Goal: Check status: Check status

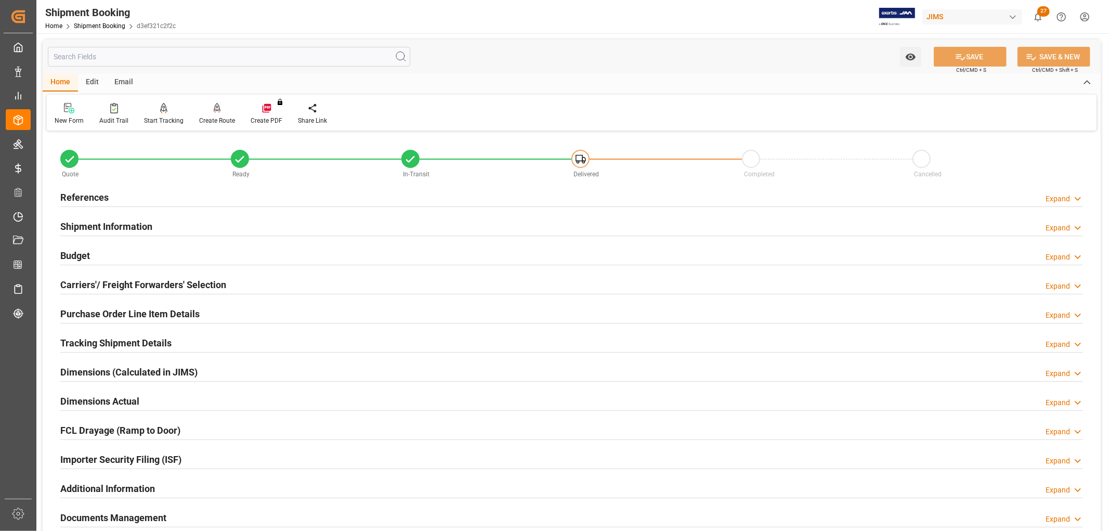
click at [82, 199] on h2 "References" at bounding box center [84, 197] width 48 height 14
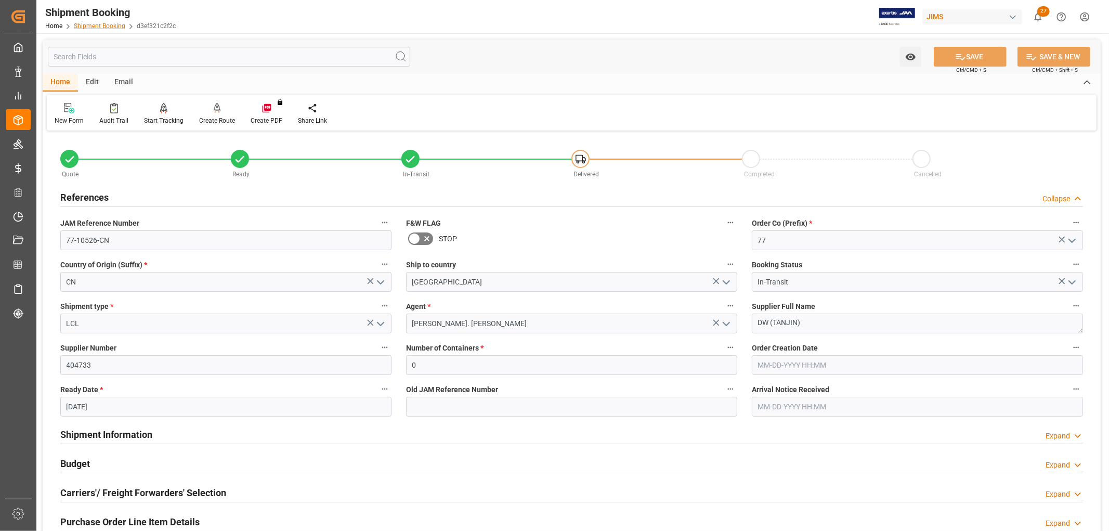
click at [89, 24] on link "Shipment Booking" at bounding box center [99, 25] width 51 height 7
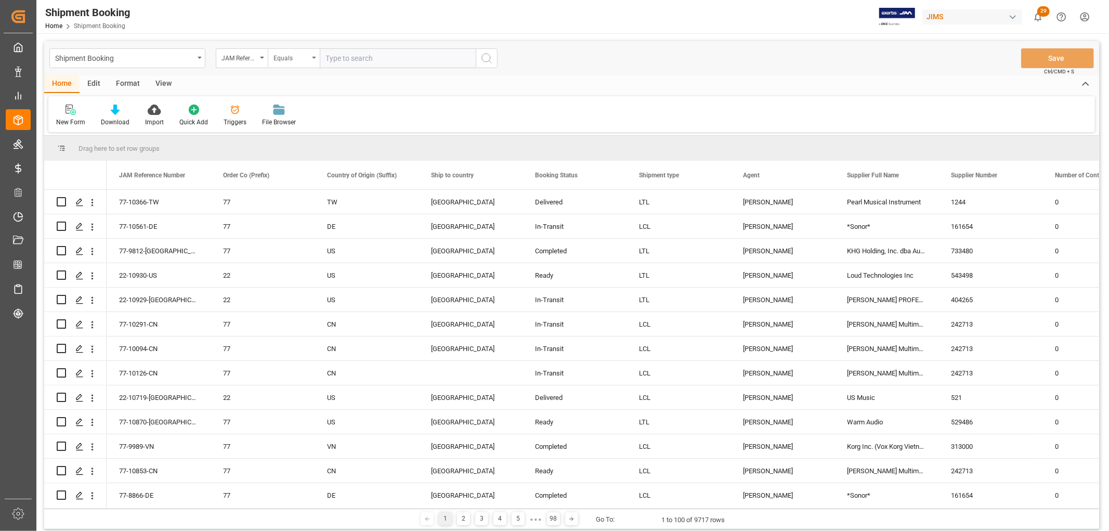
click at [313, 57] on icon "open menu" at bounding box center [314, 58] width 4 height 2
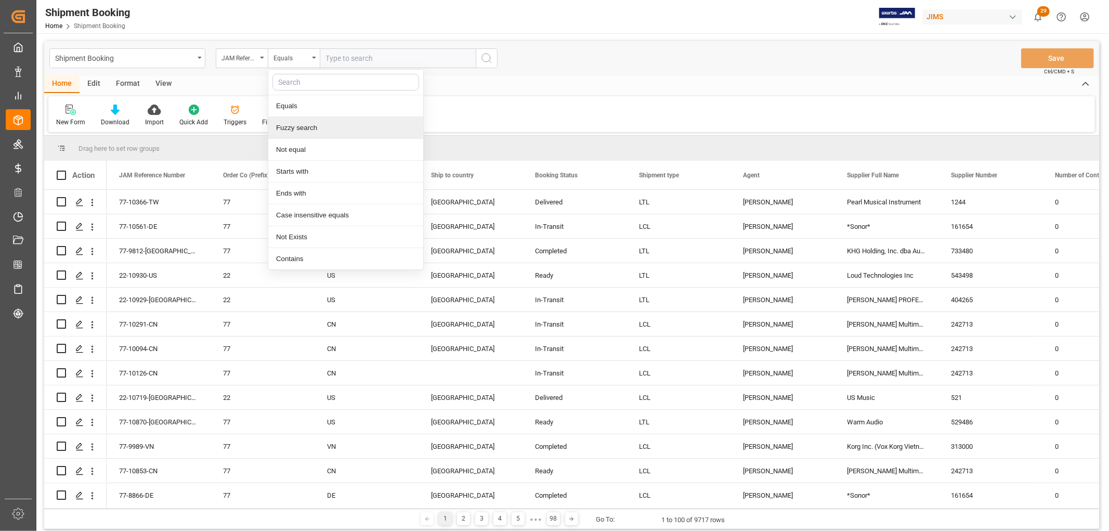
click at [311, 125] on div "Fuzzy search" at bounding box center [345, 128] width 155 height 22
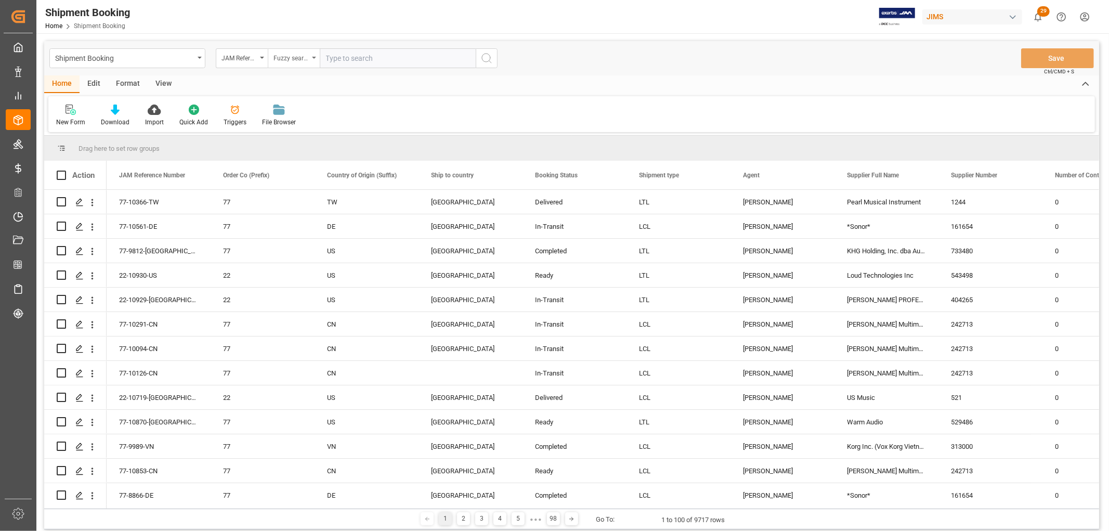
click at [316, 56] on div "Fuzzy search" at bounding box center [294, 58] width 52 height 20
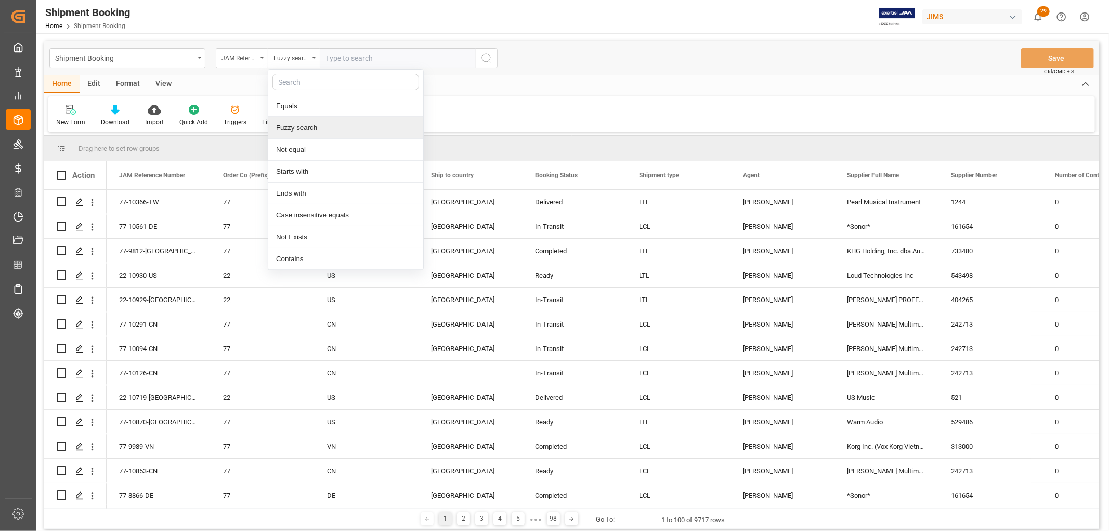
click at [323, 126] on div "Fuzzy search" at bounding box center [345, 128] width 155 height 22
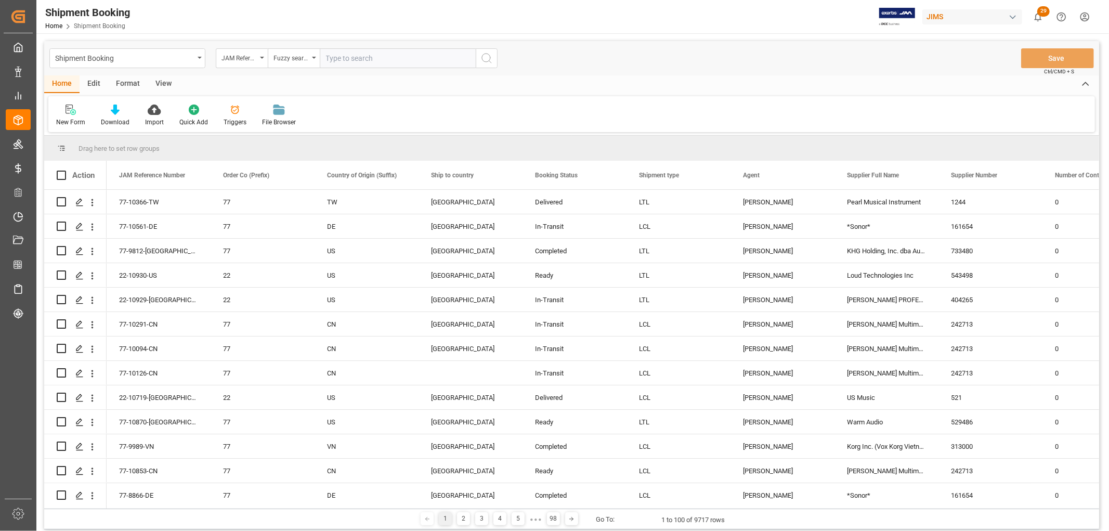
click at [336, 59] on input "text" at bounding box center [398, 58] width 156 height 20
type input "10366"
click at [489, 56] on icon "search button" at bounding box center [486, 58] width 12 height 12
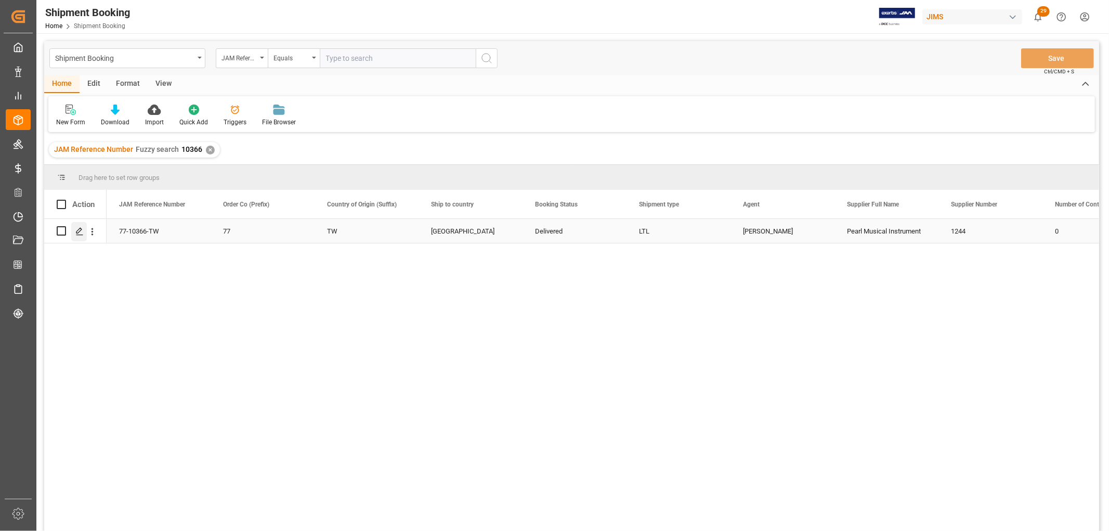
click at [81, 231] on icon "Press SPACE to select this row." at bounding box center [79, 231] width 8 height 8
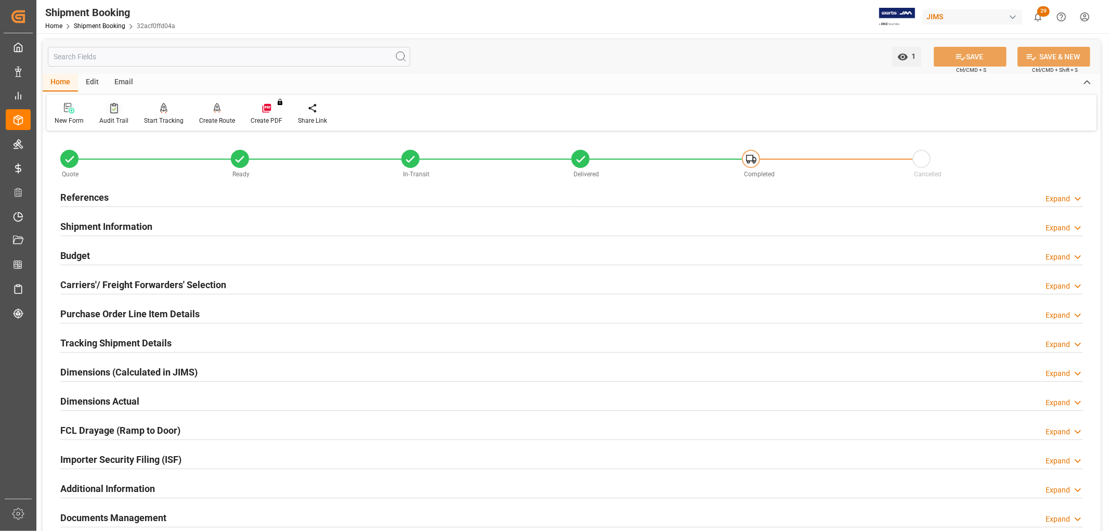
click at [116, 117] on div "Audit Trail" at bounding box center [113, 120] width 29 height 9
type input "0"
type input "09-09-2025"
click at [96, 194] on h2 "References" at bounding box center [84, 197] width 48 height 14
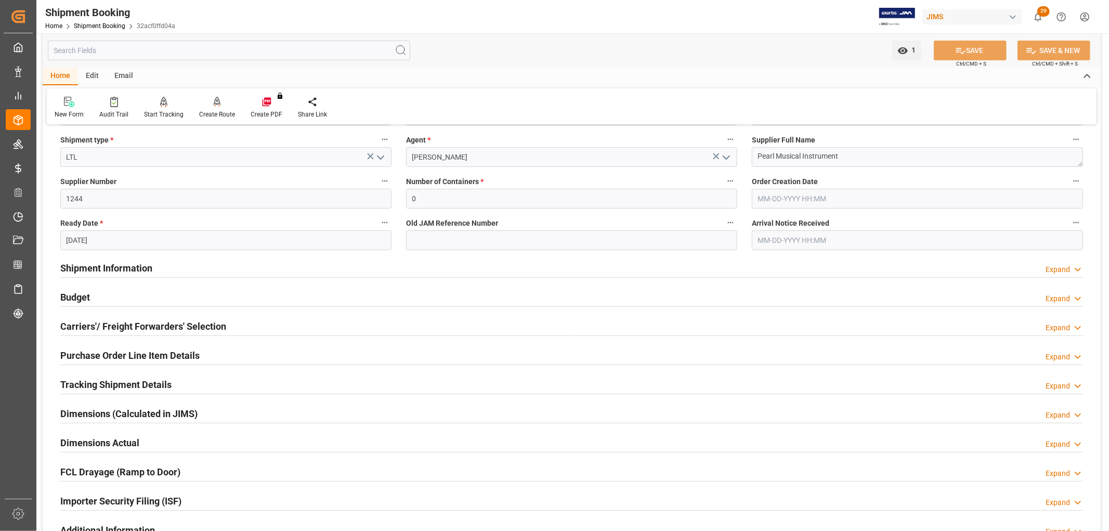
scroll to position [173, 0]
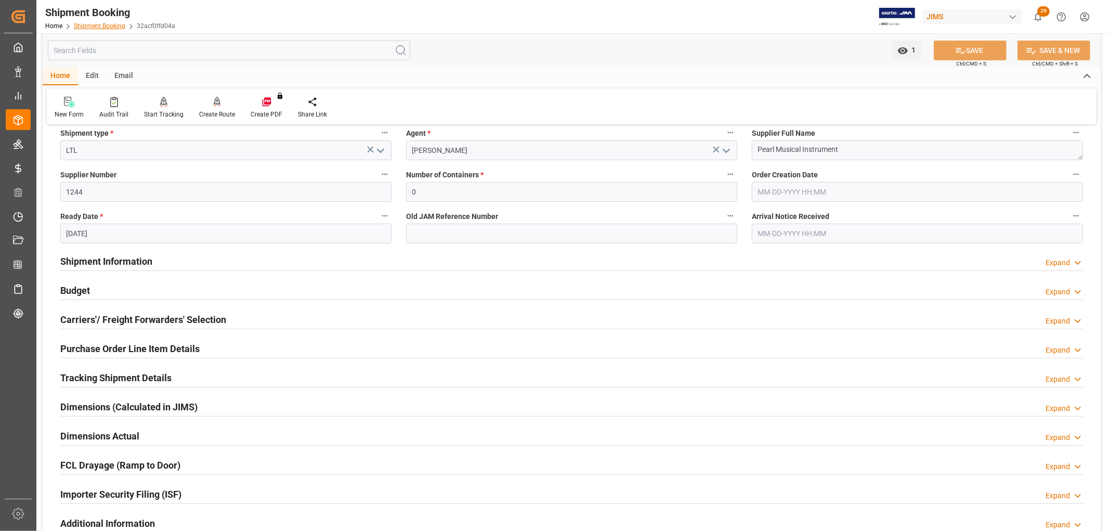
click at [105, 23] on link "Shipment Booking" at bounding box center [99, 25] width 51 height 7
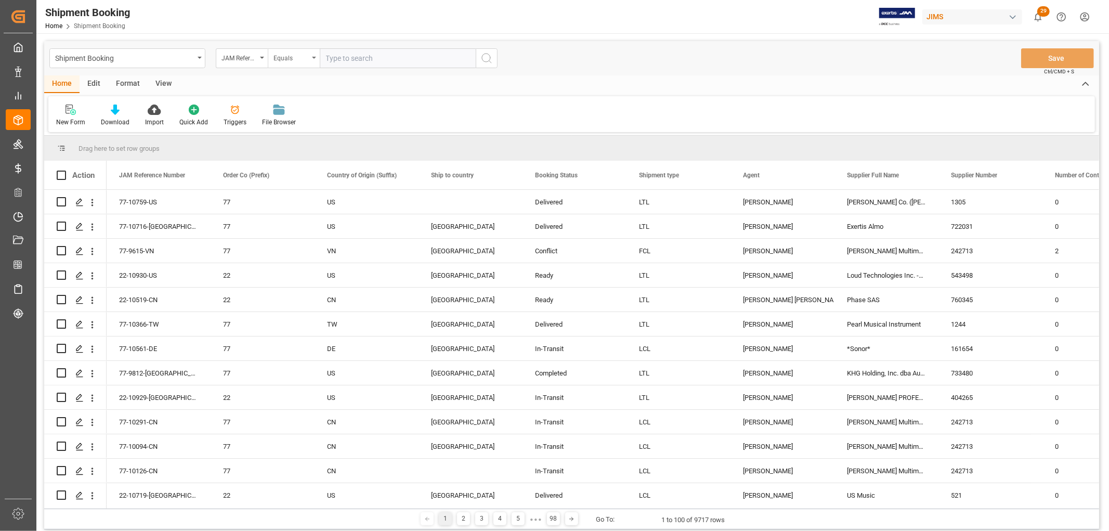
click at [311, 57] on div "Equals" at bounding box center [294, 58] width 52 height 20
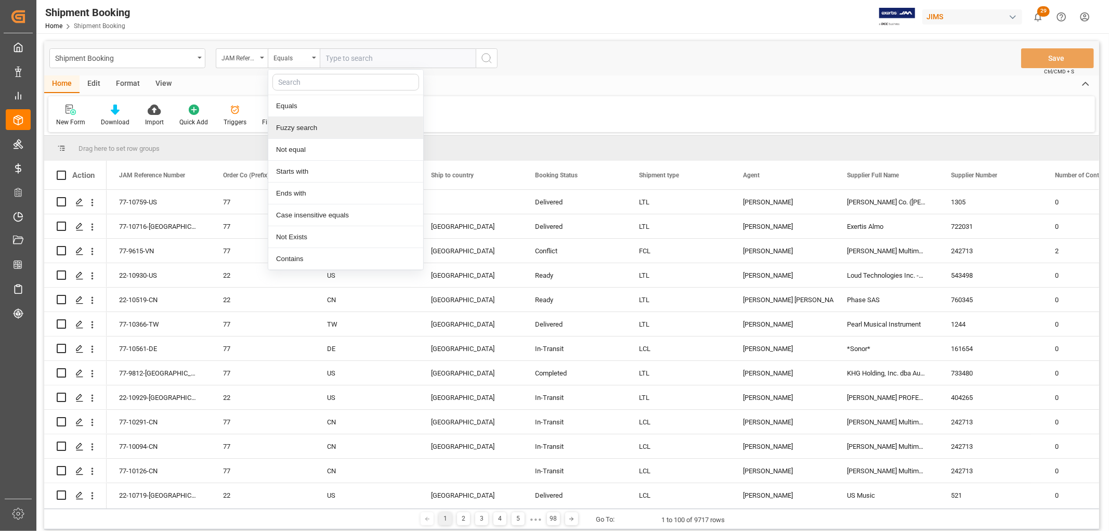
click at [307, 127] on div "Fuzzy search" at bounding box center [345, 128] width 155 height 22
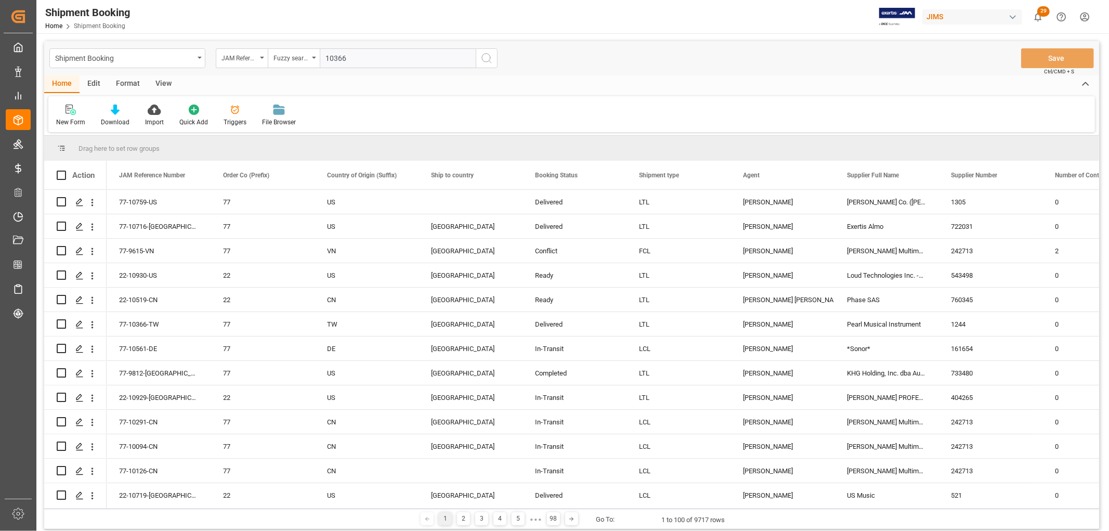
type input "10366"
click at [484, 56] on icon "search button" at bounding box center [486, 58] width 12 height 12
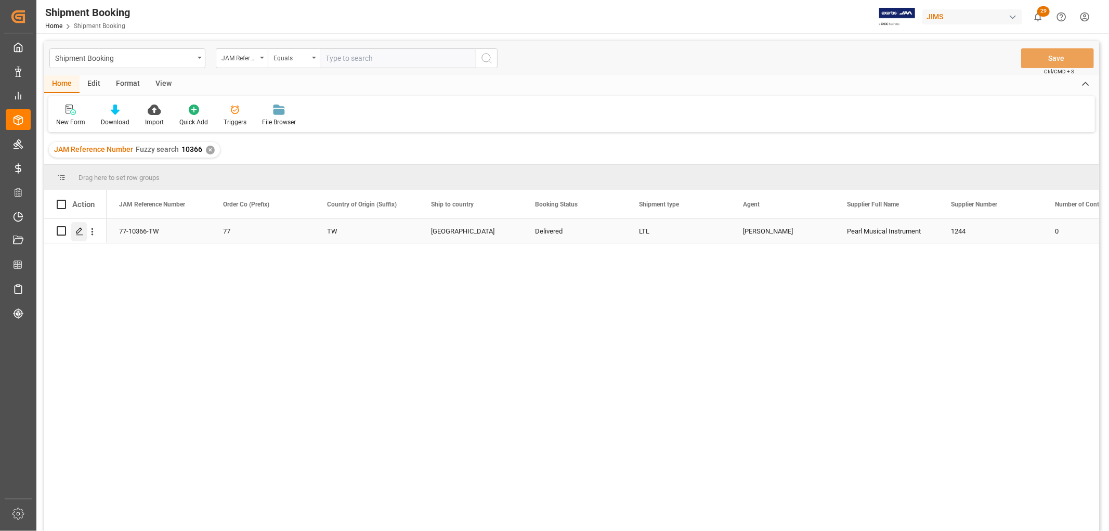
click at [83, 231] on icon "Press SPACE to select this row." at bounding box center [79, 231] width 8 height 8
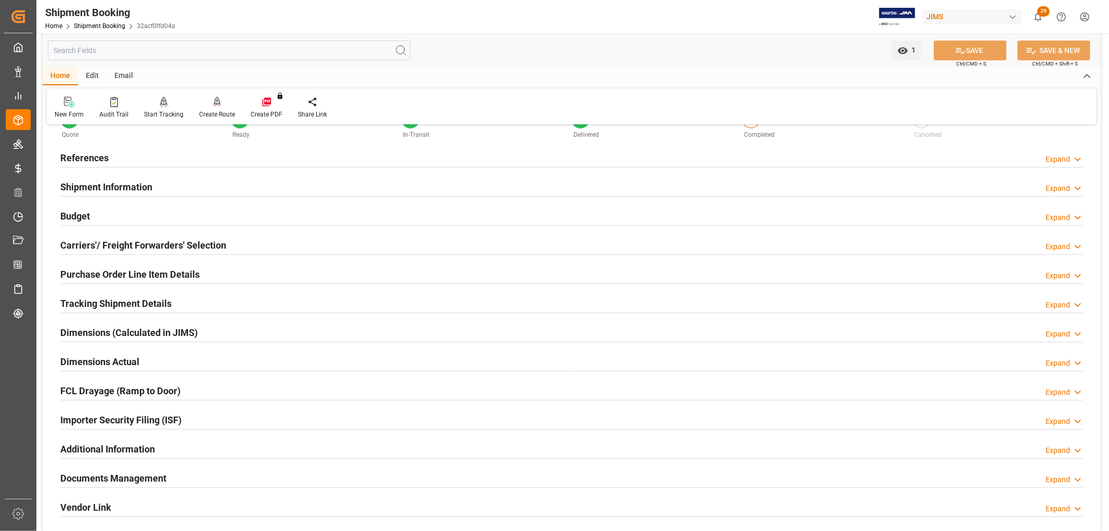
scroll to position [58, 0]
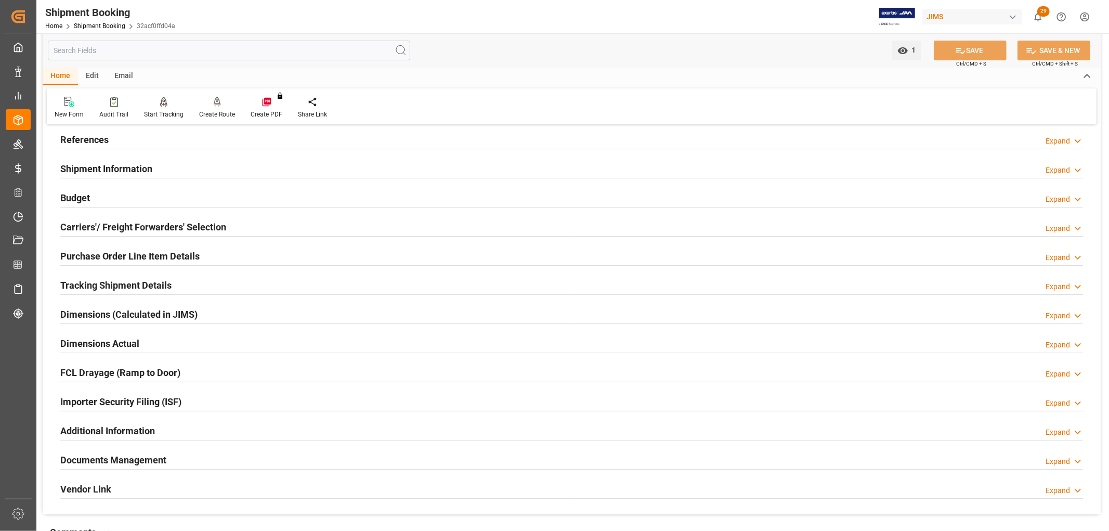
click at [82, 287] on h2 "Tracking Shipment Details" at bounding box center [115, 285] width 111 height 14
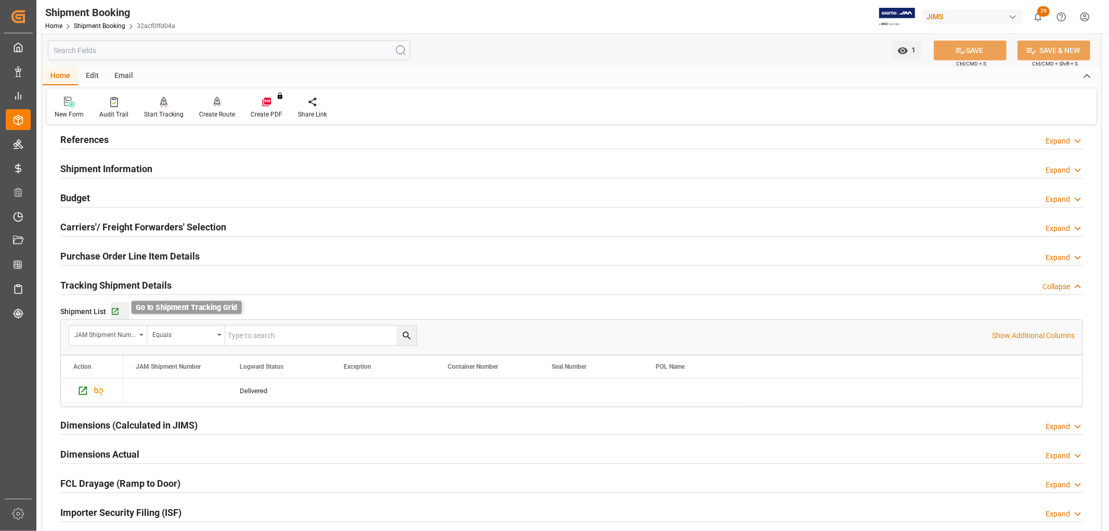
click at [117, 310] on icon "button" at bounding box center [115, 311] width 7 height 7
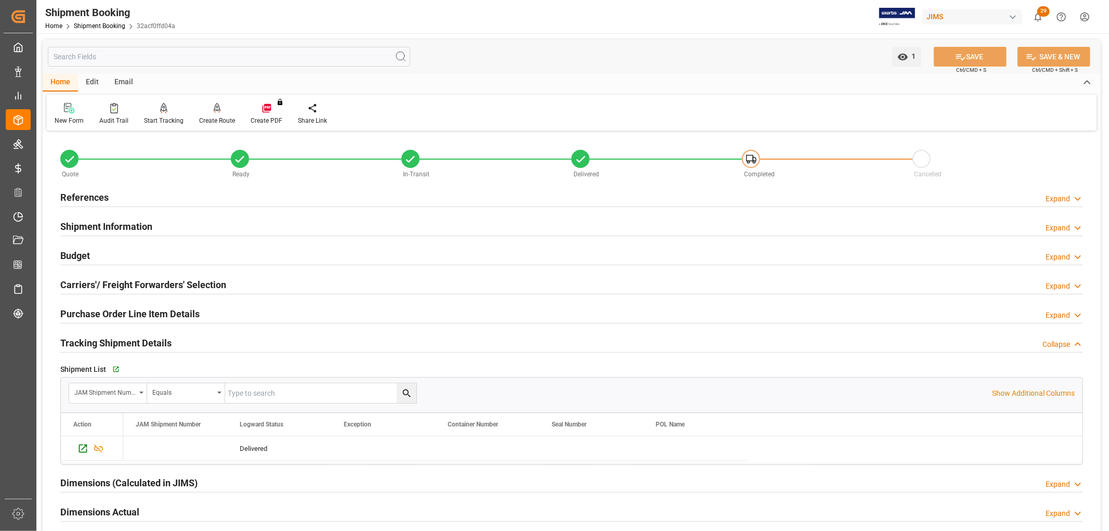
click at [86, 200] on h2 "References" at bounding box center [84, 197] width 48 height 14
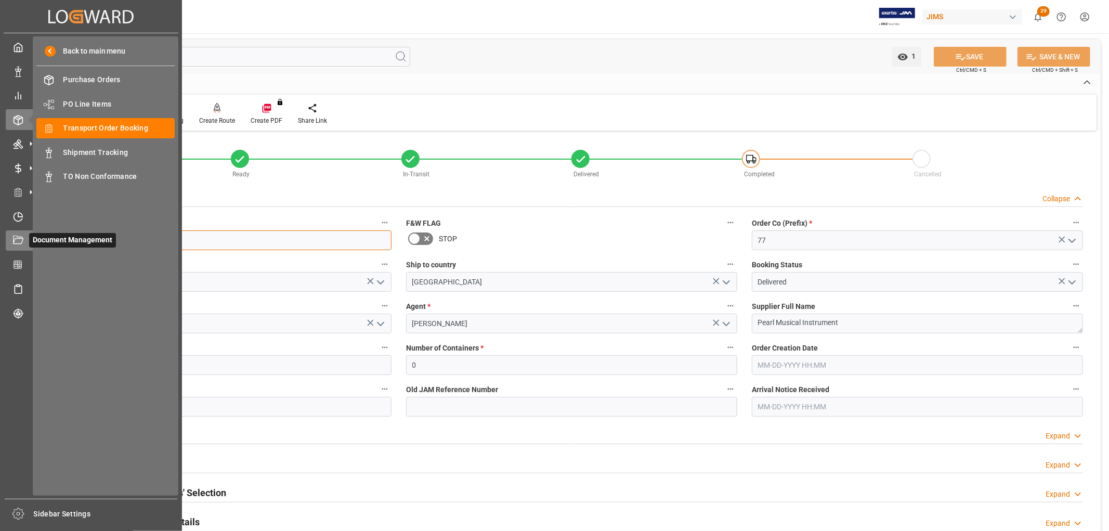
drag, startPoint x: 123, startPoint y: 235, endPoint x: 28, endPoint y: 238, distance: 95.7
click at [28, 238] on div "Created by potrace 1.15, written by Peter Selinger 2001-2017 Created by potrace…" at bounding box center [554, 265] width 1109 height 531
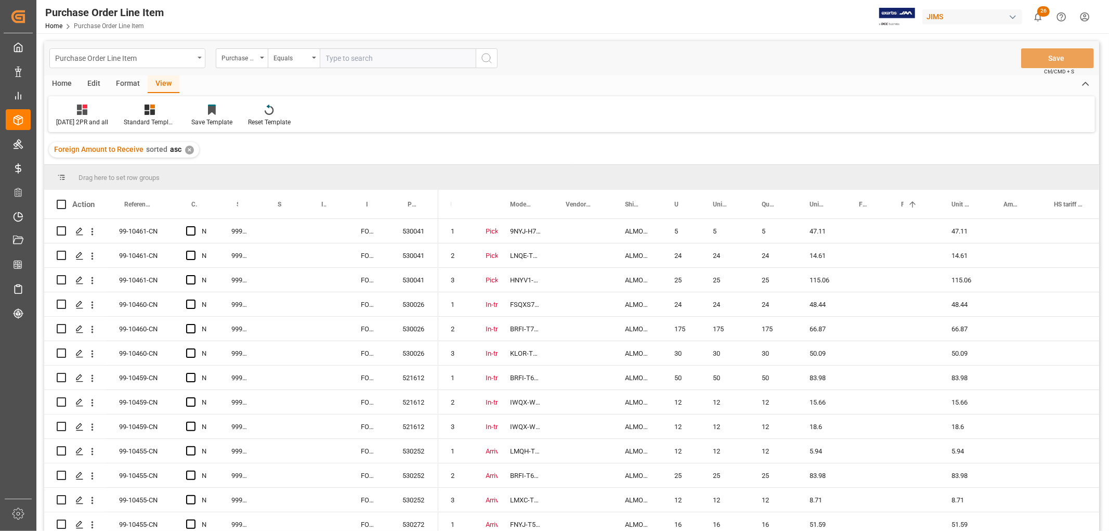
click at [199, 61] on div "Purchase Order Line Item" at bounding box center [127, 58] width 156 height 20
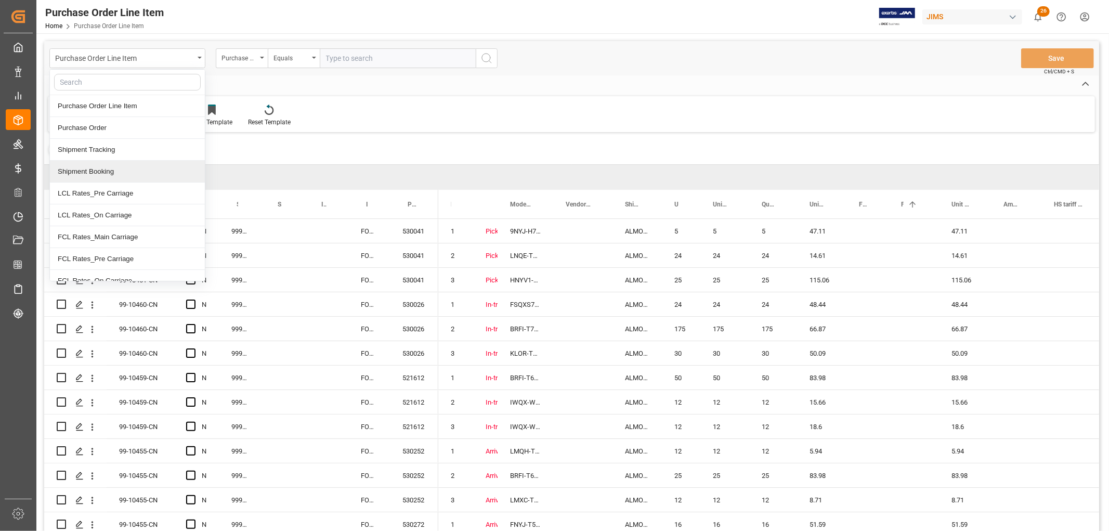
click at [129, 172] on div "Shipment Booking" at bounding box center [127, 172] width 155 height 22
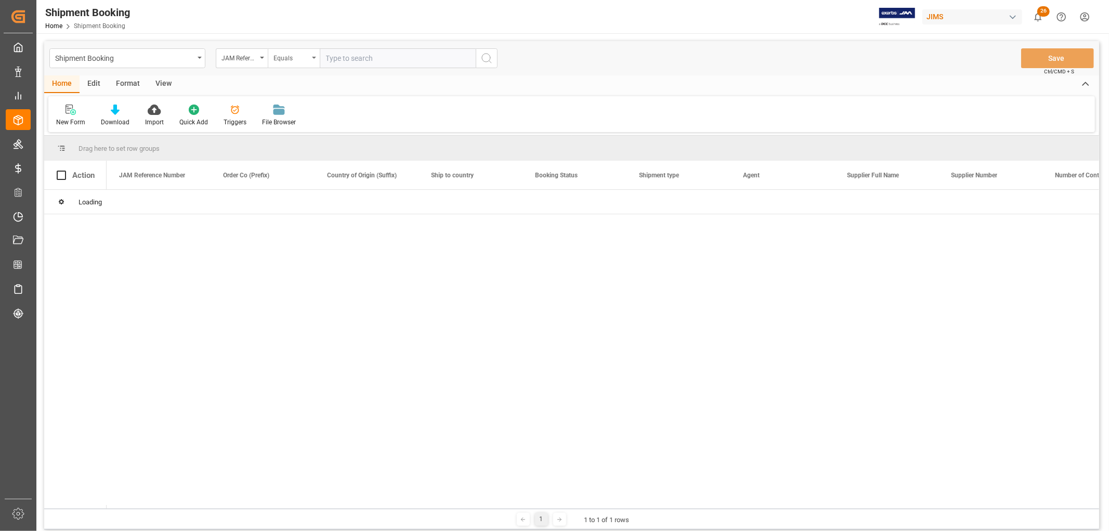
click at [312, 60] on div "Equals" at bounding box center [294, 58] width 52 height 20
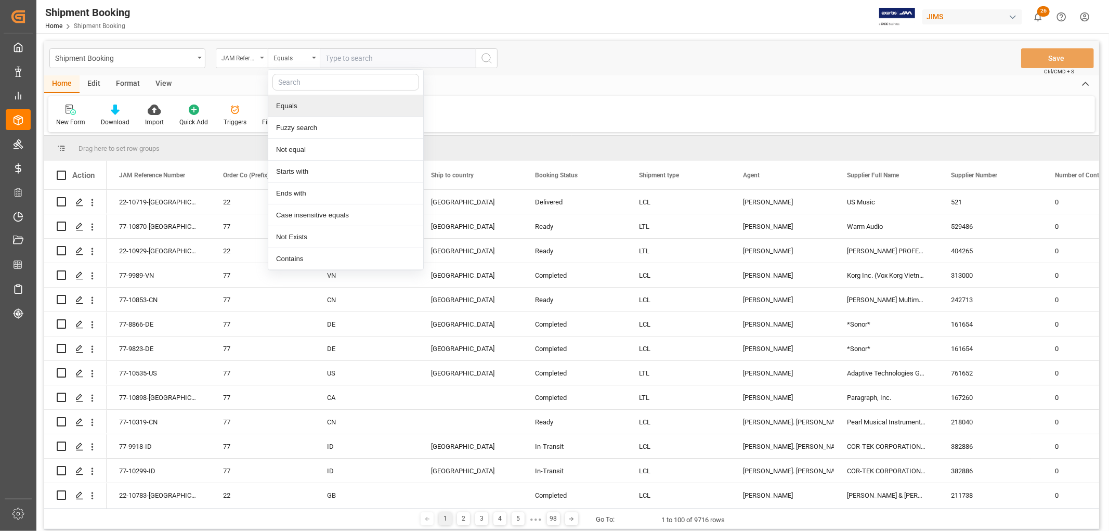
click at [258, 55] on div "JAM Reference Number" at bounding box center [242, 58] width 52 height 20
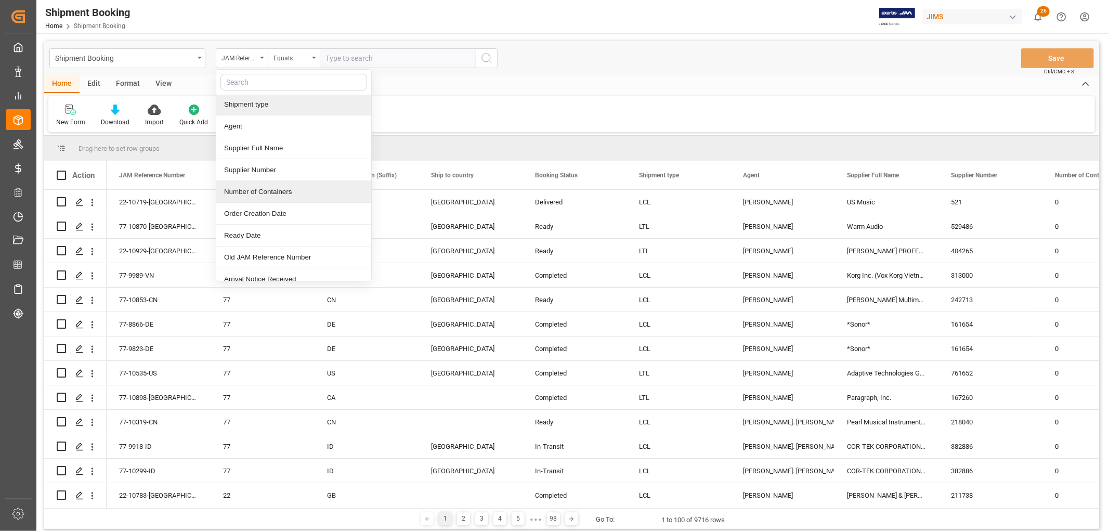
scroll to position [115, 0]
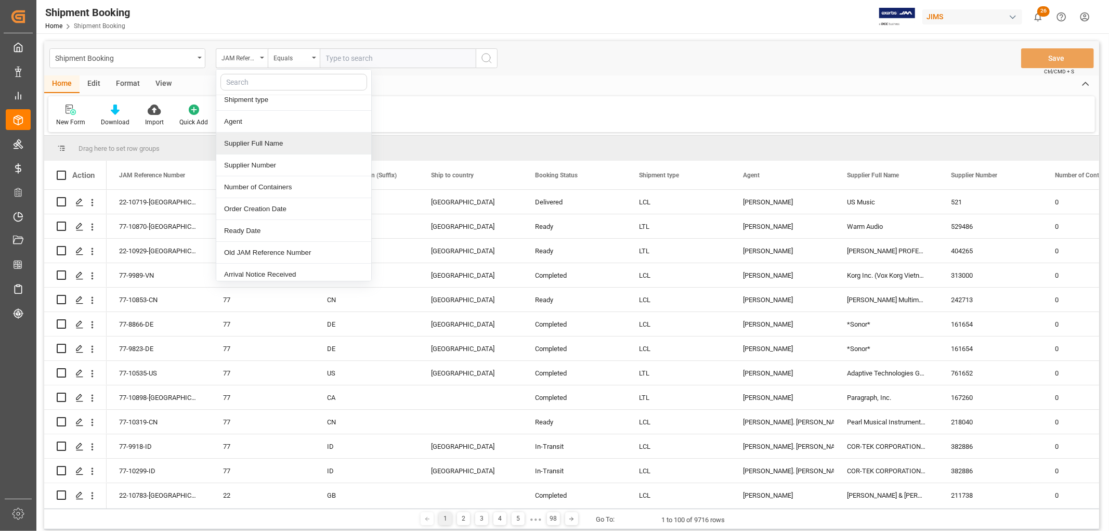
click at [267, 147] on div "Supplier Full Name" at bounding box center [293, 144] width 155 height 22
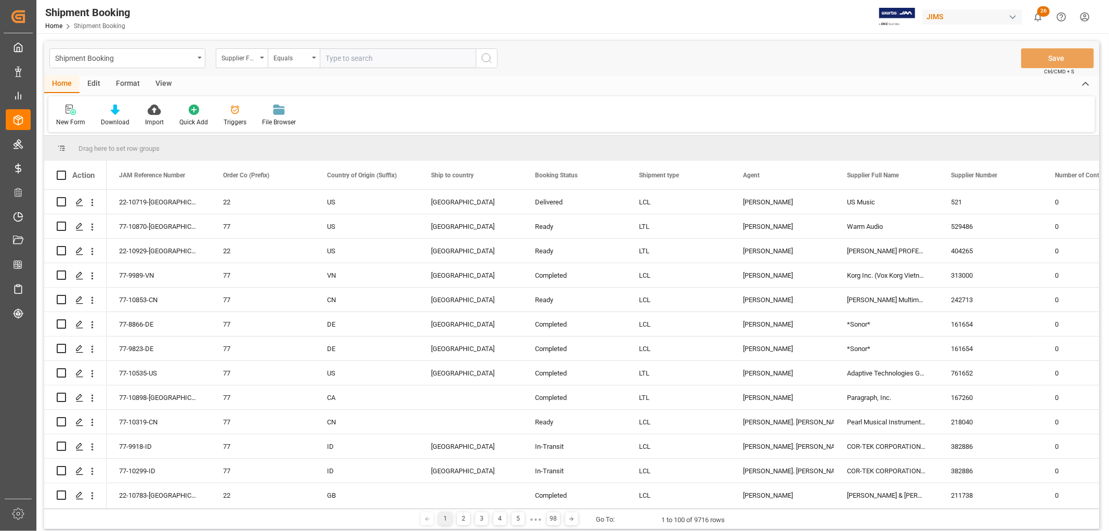
click at [345, 58] on input "text" at bounding box center [398, 58] width 156 height 20
type input "soundking"
click at [314, 58] on icon "open menu" at bounding box center [314, 58] width 4 height 2
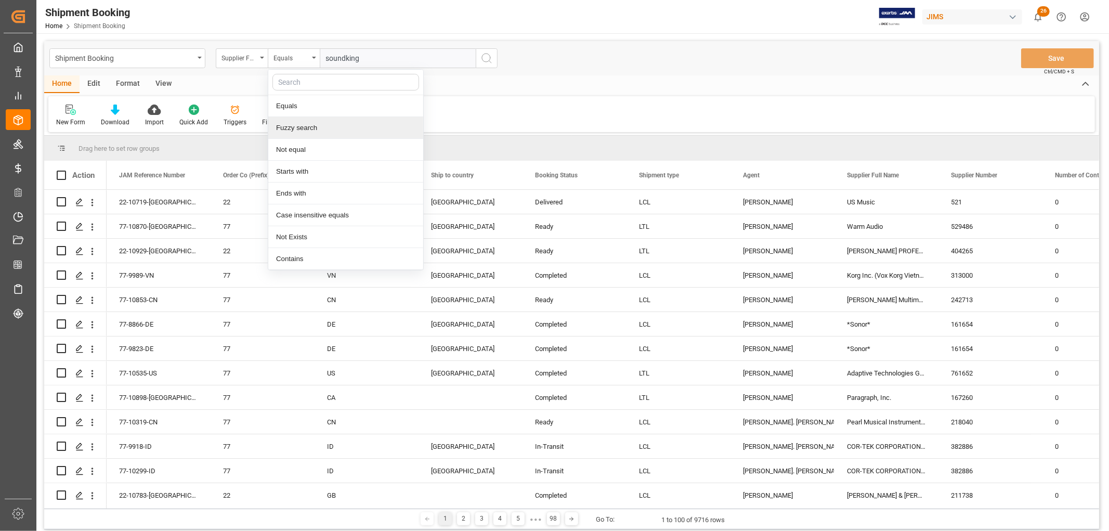
click at [319, 128] on div "Fuzzy search" at bounding box center [345, 128] width 155 height 22
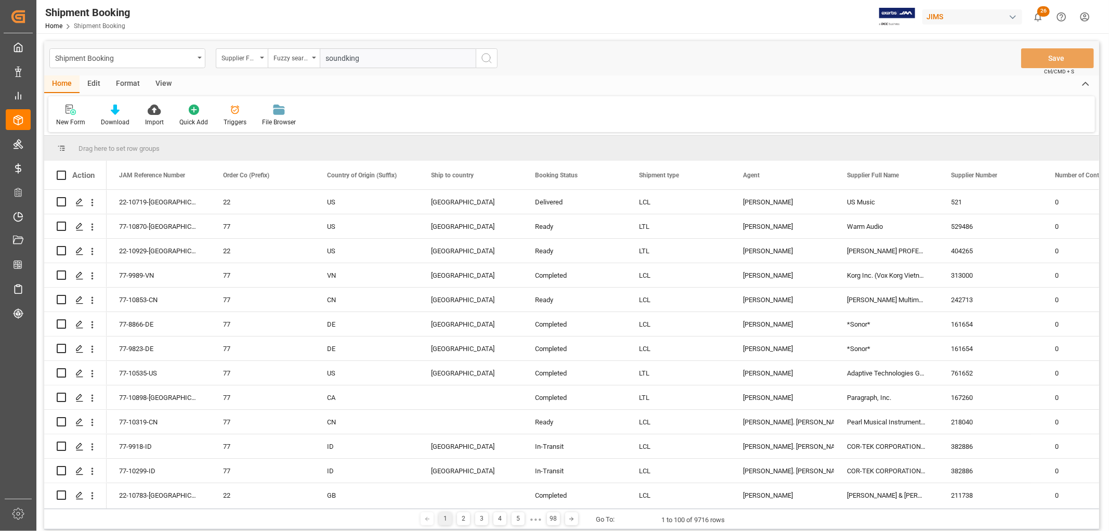
type input "soundking"
click at [485, 59] on icon "search button" at bounding box center [486, 58] width 12 height 12
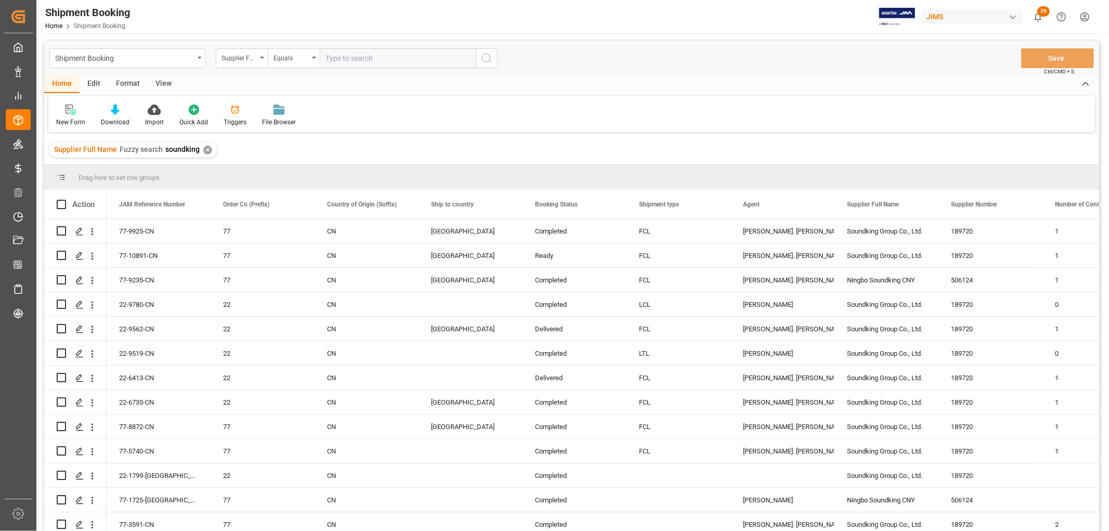
click at [165, 81] on div "View" at bounding box center [164, 84] width 32 height 18
click at [73, 120] on div "Default" at bounding box center [66, 121] width 20 height 9
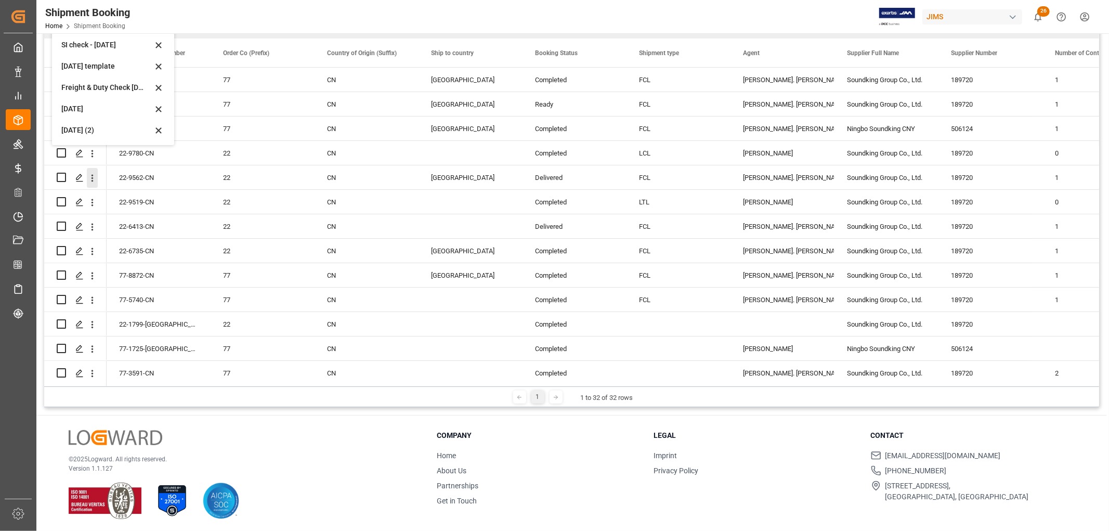
scroll to position [153, 0]
click at [76, 127] on div "[DATE] (2)" at bounding box center [106, 128] width 91 height 11
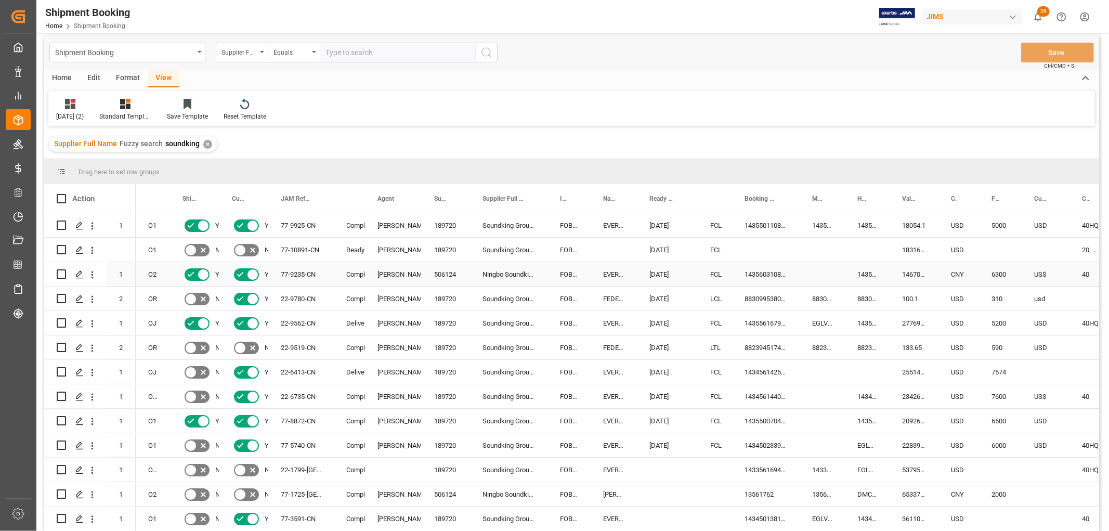
scroll to position [0, 0]
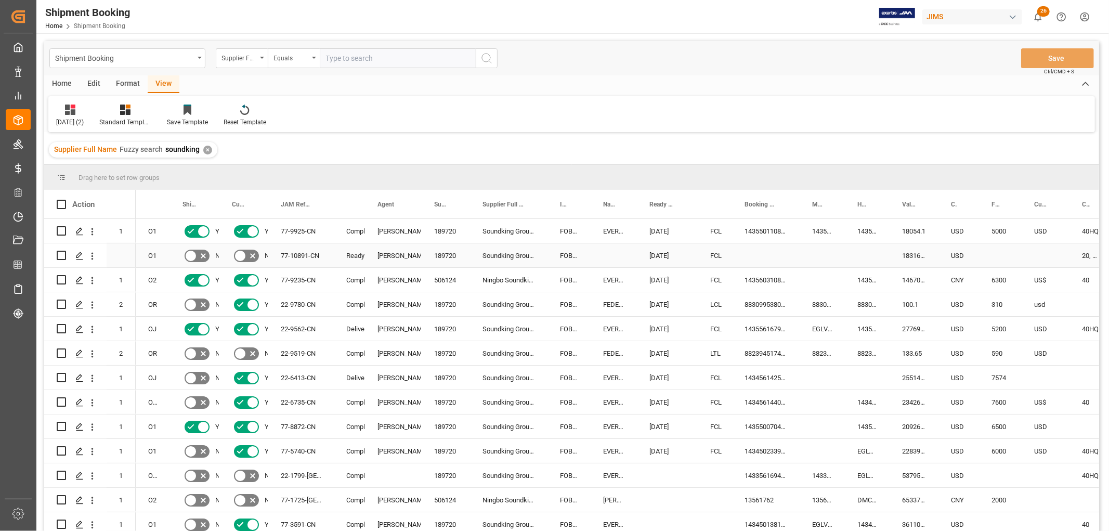
click at [560, 256] on div "FOB Ningbo CN" at bounding box center [568, 255] width 43 height 24
click at [492, 255] on div "Soundking Group Co., Ltd." at bounding box center [508, 255] width 77 height 24
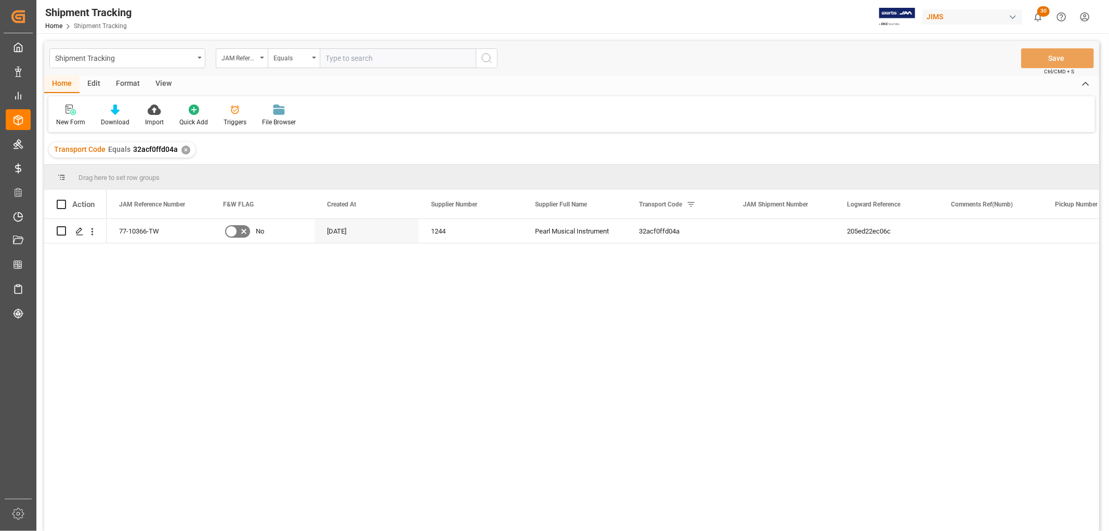
click at [155, 82] on div "View" at bounding box center [164, 84] width 32 height 18
click at [73, 118] on div "Default" at bounding box center [66, 121] width 20 height 9
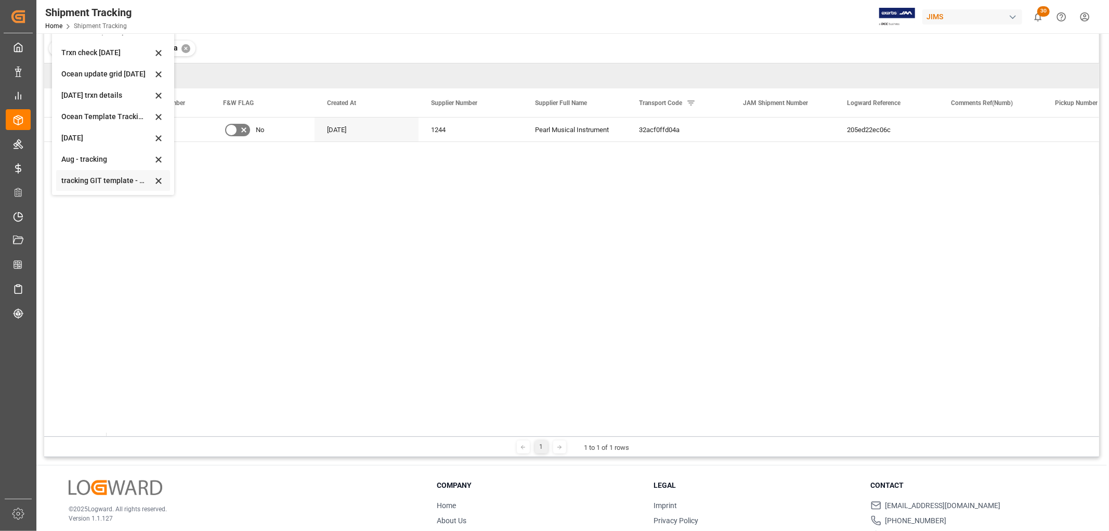
scroll to position [115, 0]
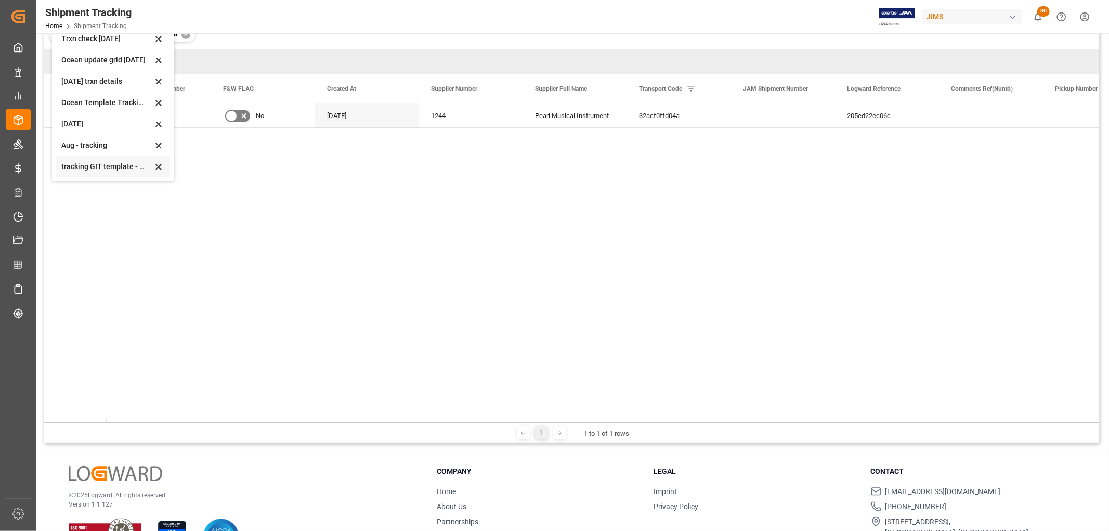
click at [87, 164] on div "tracking GIT template - Rev" at bounding box center [106, 166] width 91 height 11
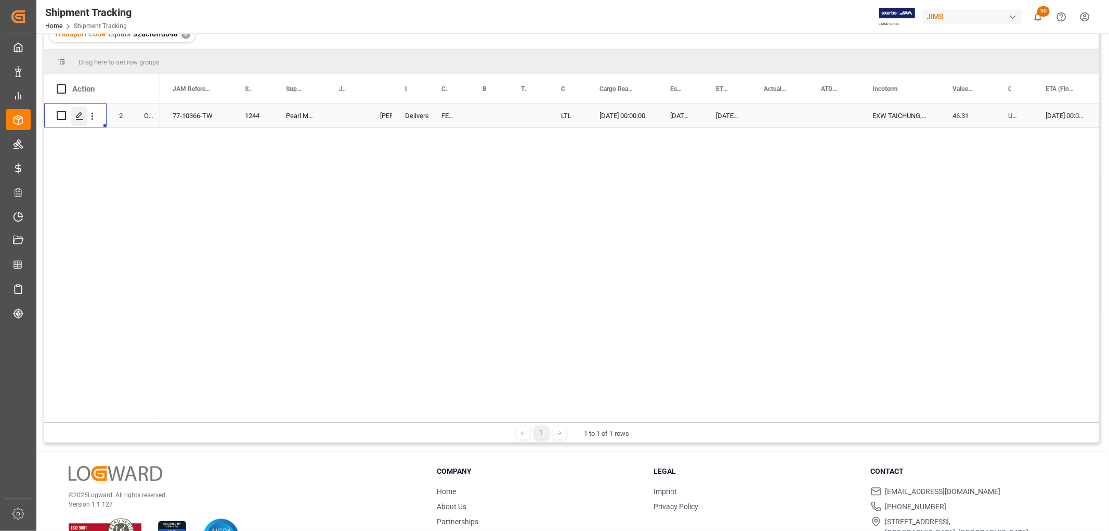
click at [73, 115] on div "Press SPACE to select this row." at bounding box center [79, 116] width 16 height 19
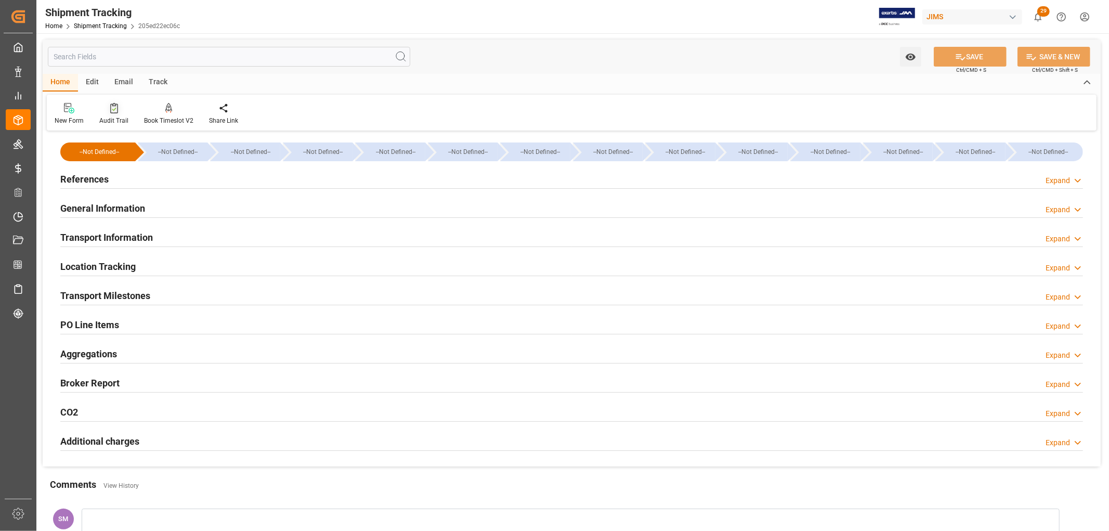
click at [109, 118] on div "Audit Trail" at bounding box center [113, 120] width 29 height 9
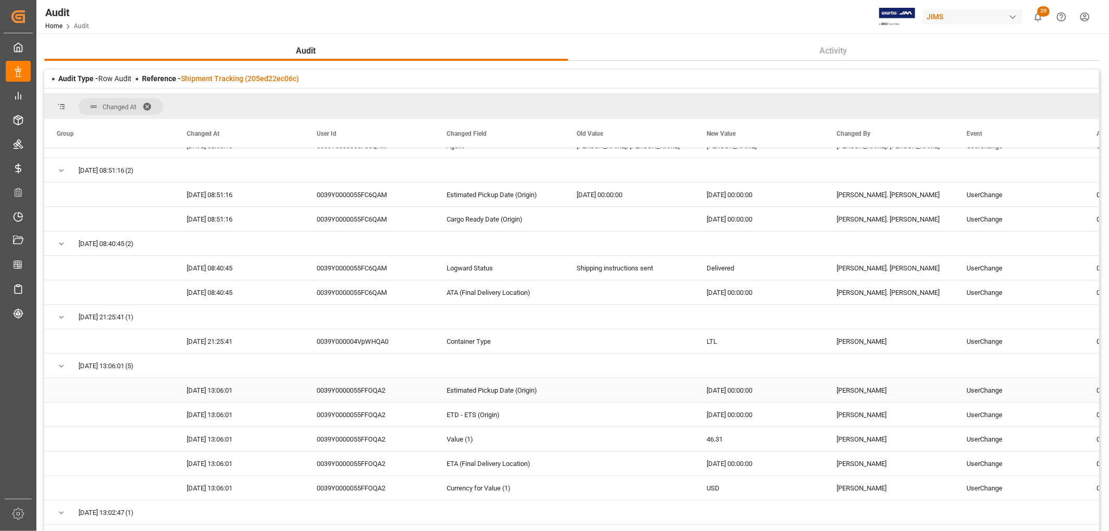
scroll to position [58, 0]
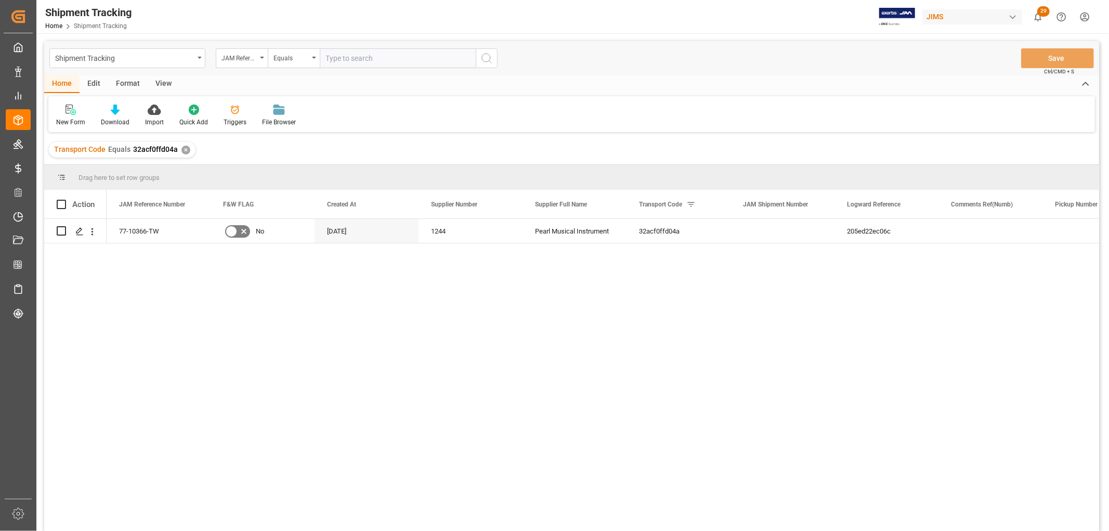
click at [160, 82] on div "View" at bounding box center [164, 84] width 32 height 18
click at [71, 116] on div "Default" at bounding box center [66, 115] width 36 height 23
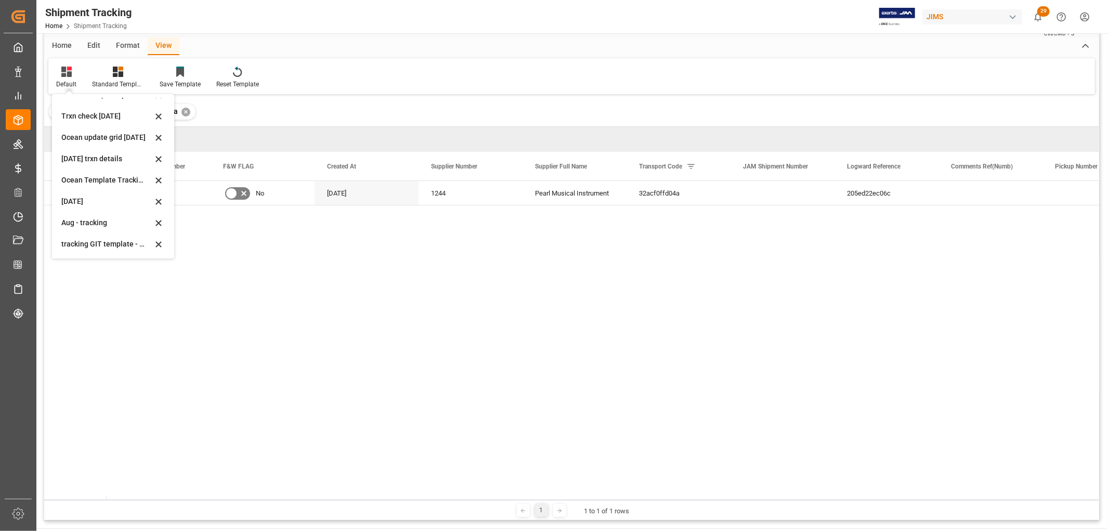
scroll to position [58, 0]
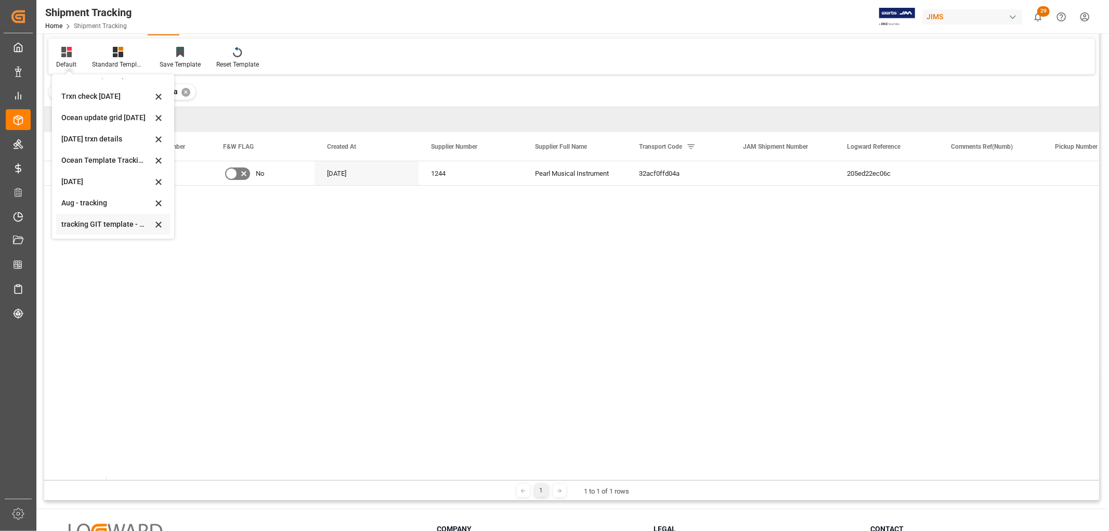
click at [89, 221] on div "tracking GIT template - Rev" at bounding box center [106, 224] width 91 height 11
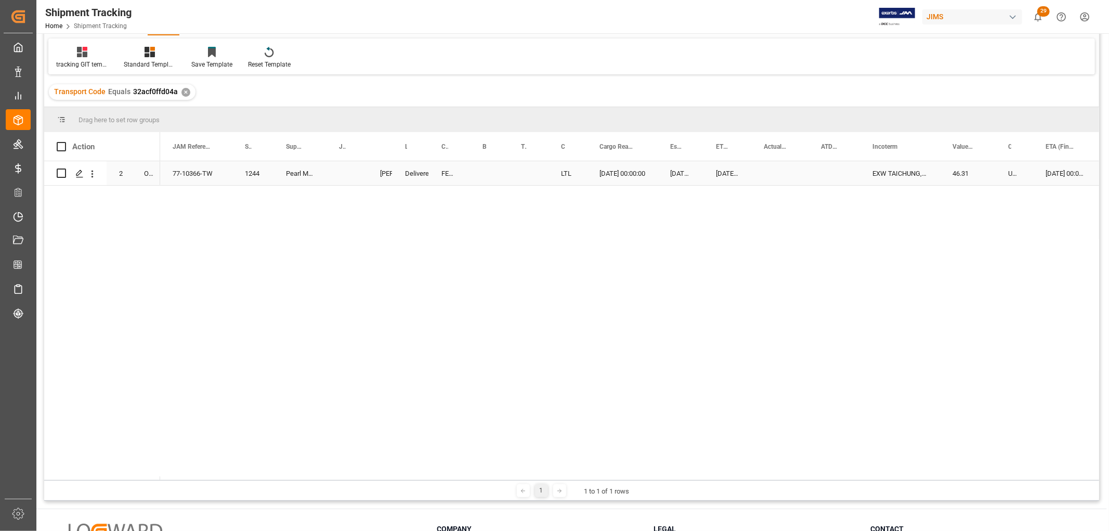
click at [415, 174] on div "Delivered" at bounding box center [410, 174] width 11 height 24
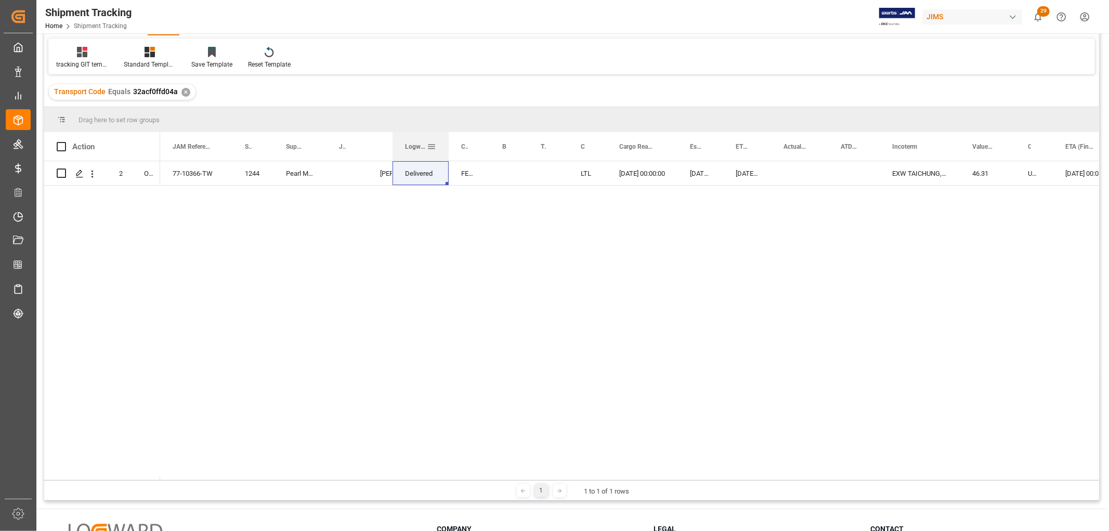
drag, startPoint x: 426, startPoint y: 143, endPoint x: 446, endPoint y: 144, distance: 19.8
click at [446, 144] on div at bounding box center [448, 146] width 4 height 29
click at [423, 146] on span "Logward Status" at bounding box center [416, 146] width 22 height 7
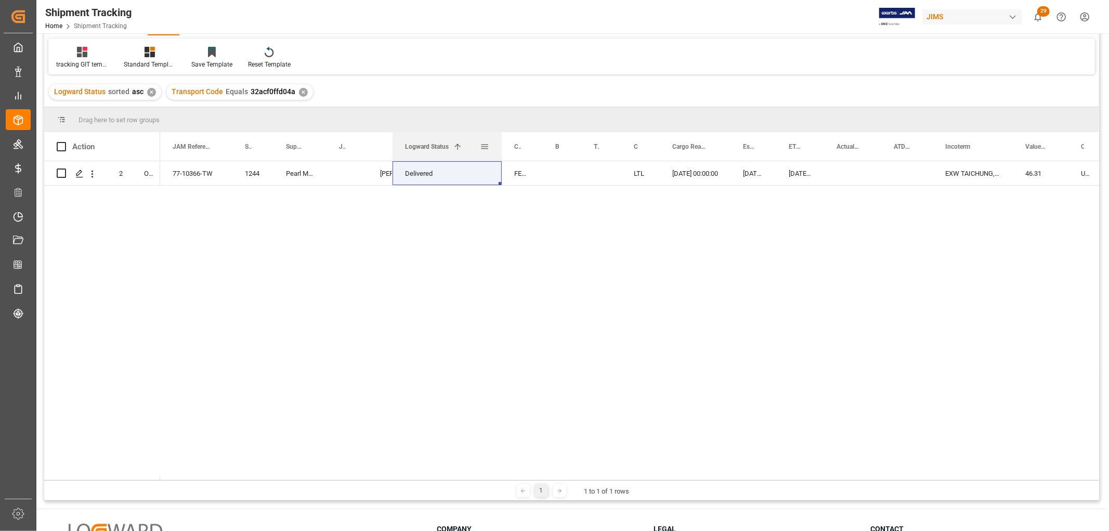
drag, startPoint x: 447, startPoint y: 151, endPoint x: 500, endPoint y: 154, distance: 53.1
click at [500, 154] on div at bounding box center [501, 146] width 4 height 29
click at [469, 169] on div "Delivered" at bounding box center [447, 174] width 84 height 24
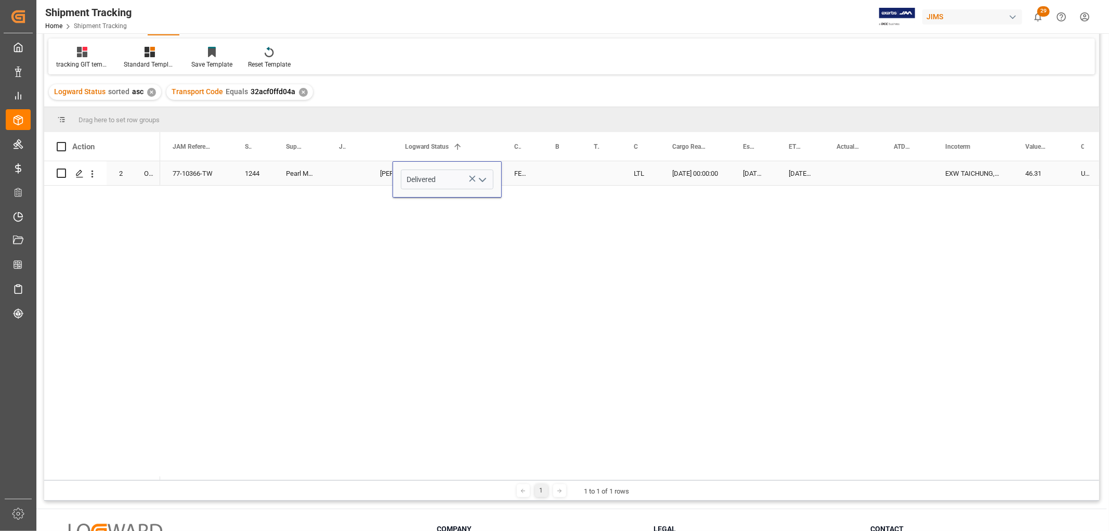
click at [482, 179] on icon "open menu" at bounding box center [482, 180] width 12 height 12
click at [434, 278] on div "Booking" at bounding box center [453, 282] width 104 height 36
type input "Booking"
click at [560, 174] on div "Press SPACE to select this row." at bounding box center [562, 173] width 38 height 24
click at [856, 176] on div "Press SPACE to select this row." at bounding box center [852, 173] width 57 height 24
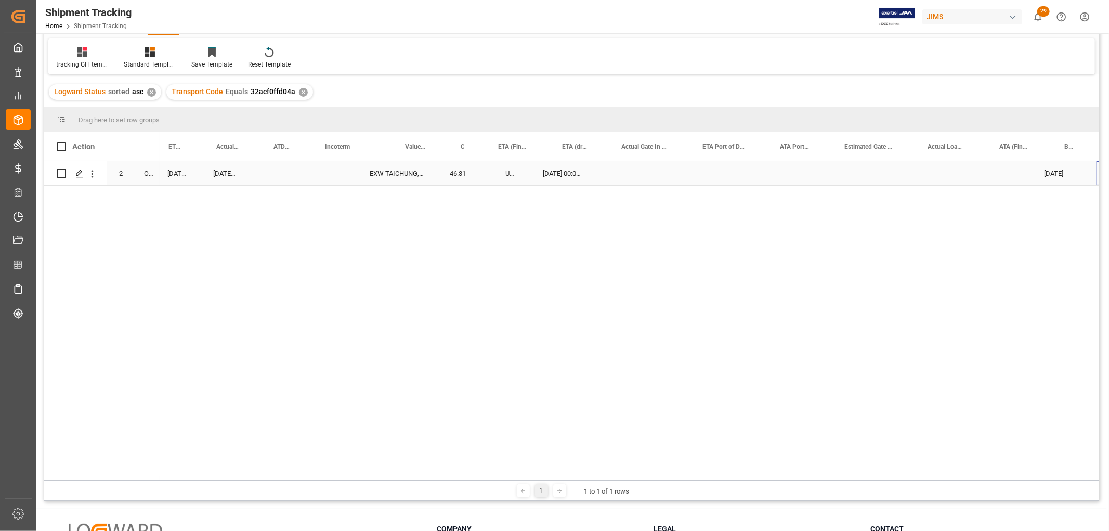
scroll to position [0, 620]
click at [1011, 170] on div "09-16-2025" at bounding box center [1018, 173] width 65 height 24
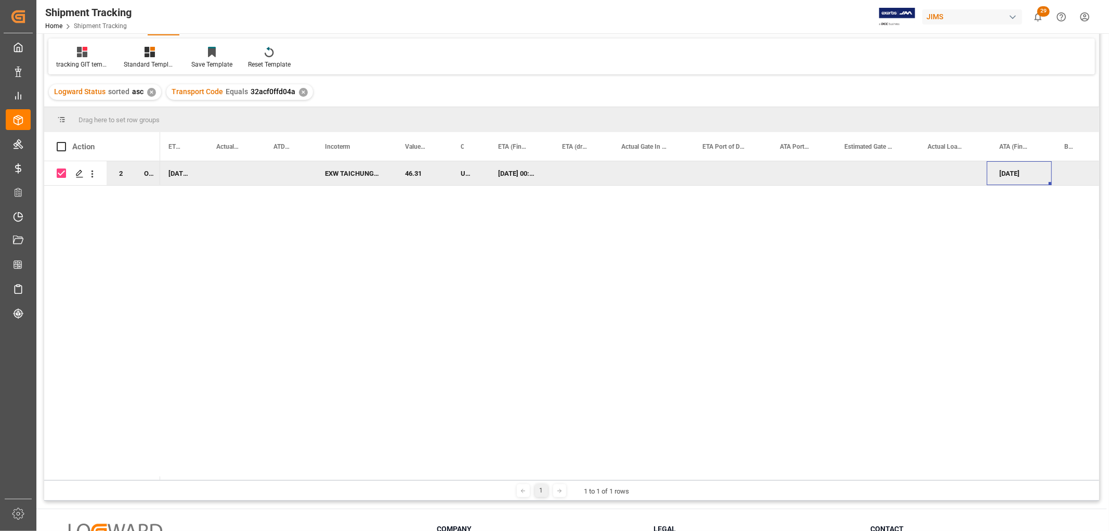
checkbox input "true"
click at [1000, 172] on div "09-16-2025" at bounding box center [1018, 173] width 65 height 24
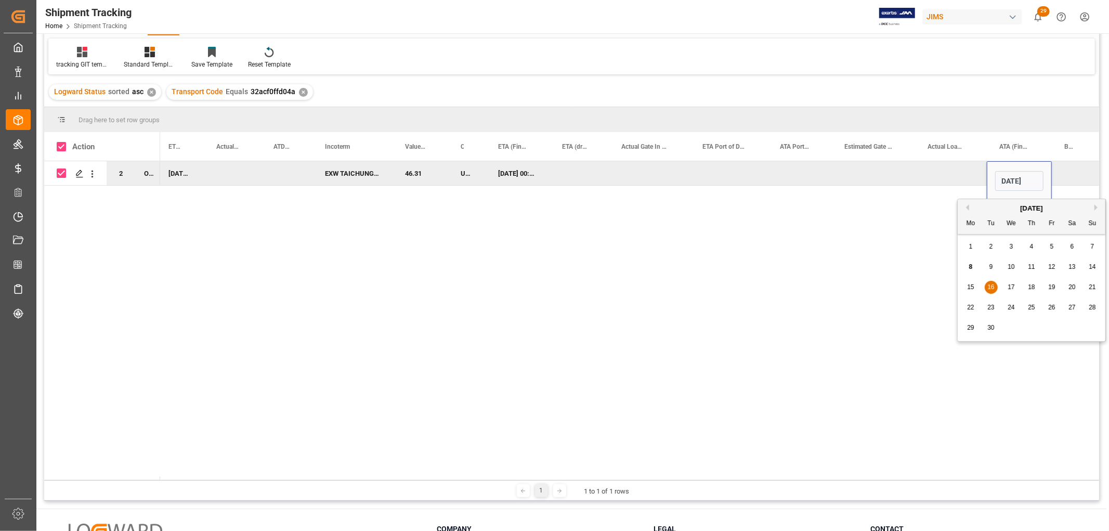
scroll to position [0, 0]
click at [1043, 179] on div "09-16-2025" at bounding box center [1018, 181] width 65 height 41
click at [1026, 182] on input "09-16-2025" at bounding box center [1019, 181] width 48 height 20
click at [807, 174] on div "Press SPACE to deselect this row." at bounding box center [799, 173] width 64 height 24
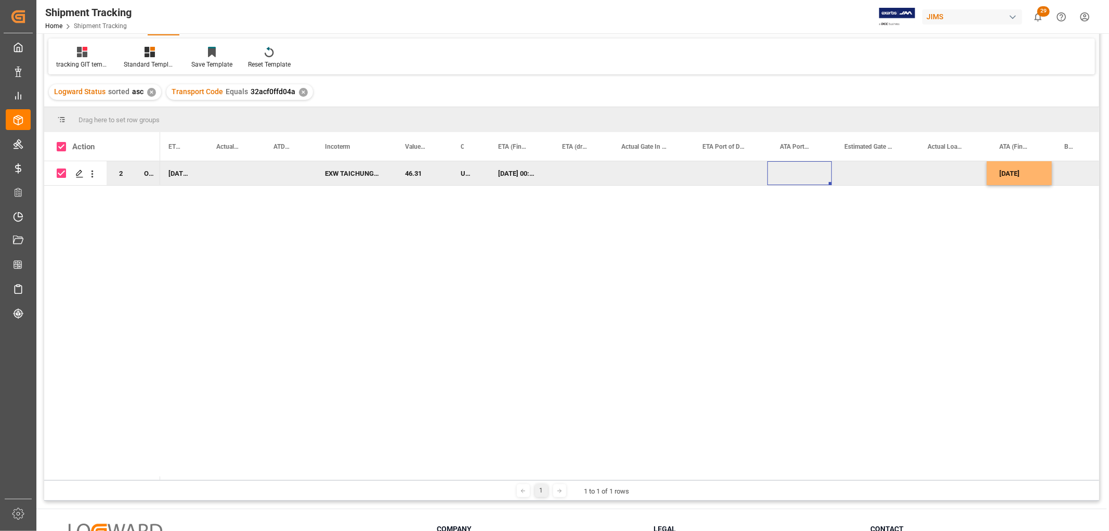
click at [998, 170] on div "09-16-2025" at bounding box center [1018, 173] width 65 height 24
click at [1002, 174] on div "09-16-2025" at bounding box center [1018, 173] width 65 height 24
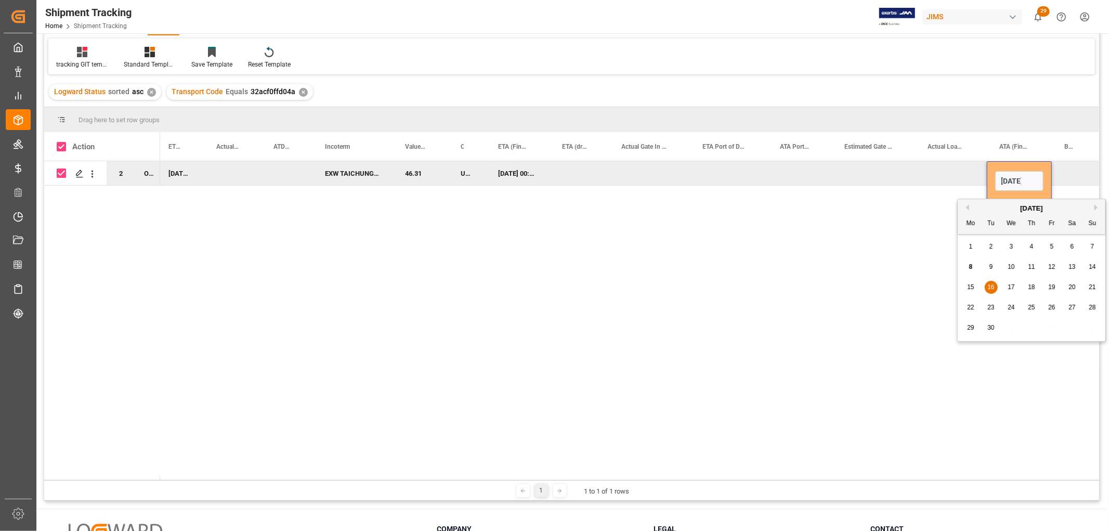
scroll to position [0, 19]
click at [1029, 184] on input "09-16-2025" at bounding box center [1019, 181] width 48 height 20
type input "0"
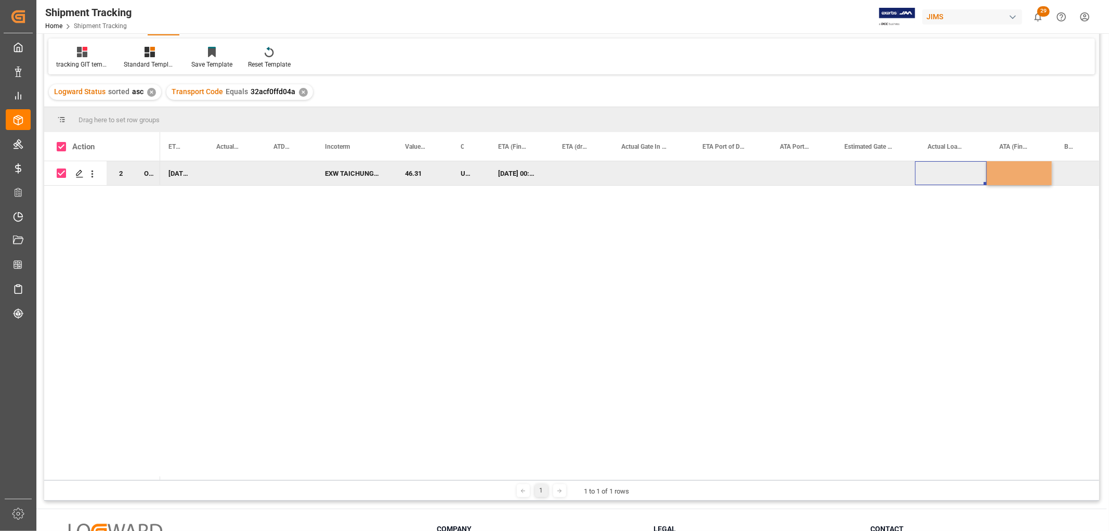
click at [919, 174] on div "Press SPACE to deselect this row." at bounding box center [951, 173] width 72 height 24
click at [709, 169] on div "Press SPACE to deselect this row." at bounding box center [728, 173] width 77 height 24
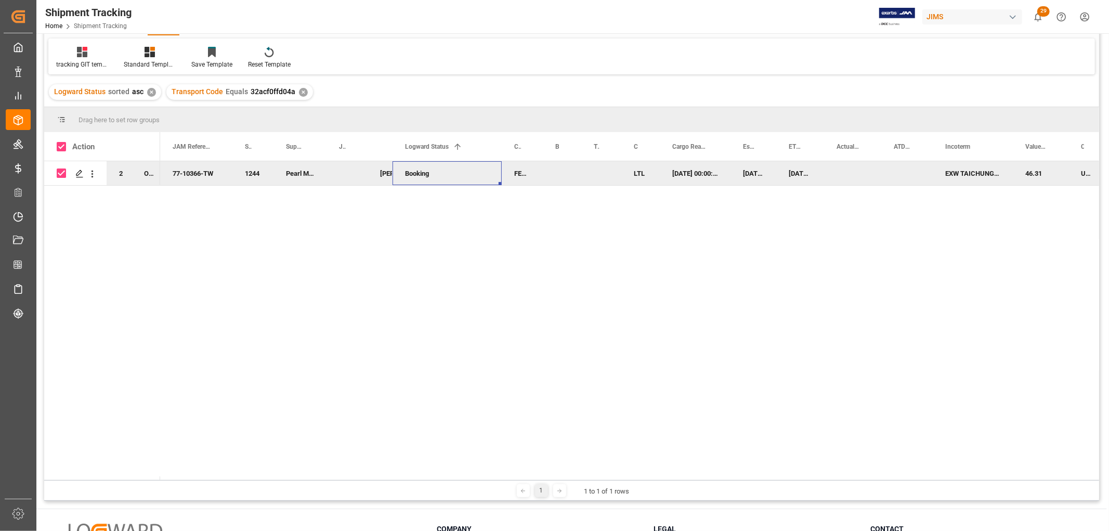
click at [432, 169] on div "Booking" at bounding box center [447, 174] width 84 height 24
click at [437, 174] on div "Booking" at bounding box center [447, 174] width 84 height 24
click at [480, 178] on polyline "open menu" at bounding box center [482, 179] width 6 height 3
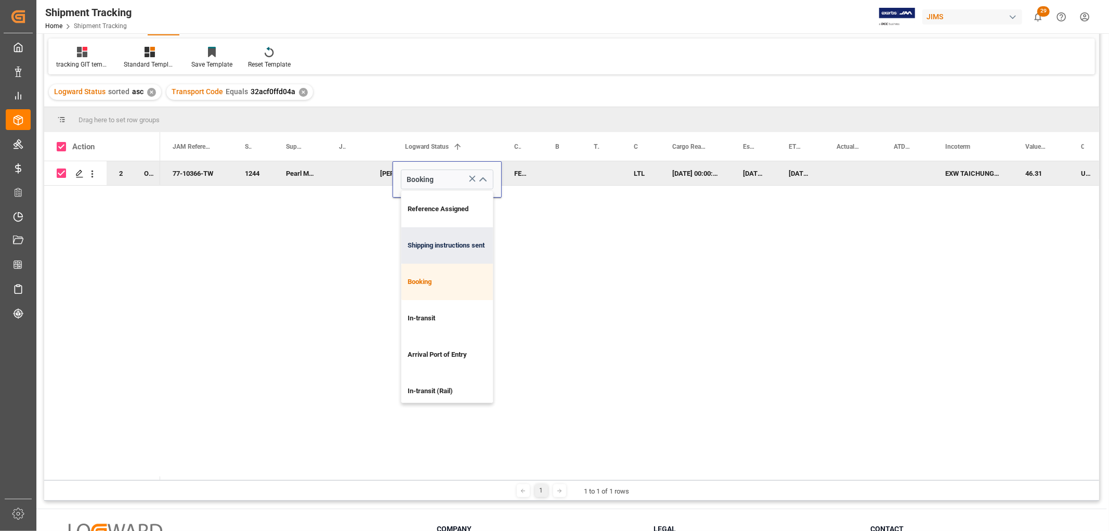
click at [471, 240] on div "Shipping instructions sent" at bounding box center [454, 245] width 107 height 36
type input "Shipping instructions sent"
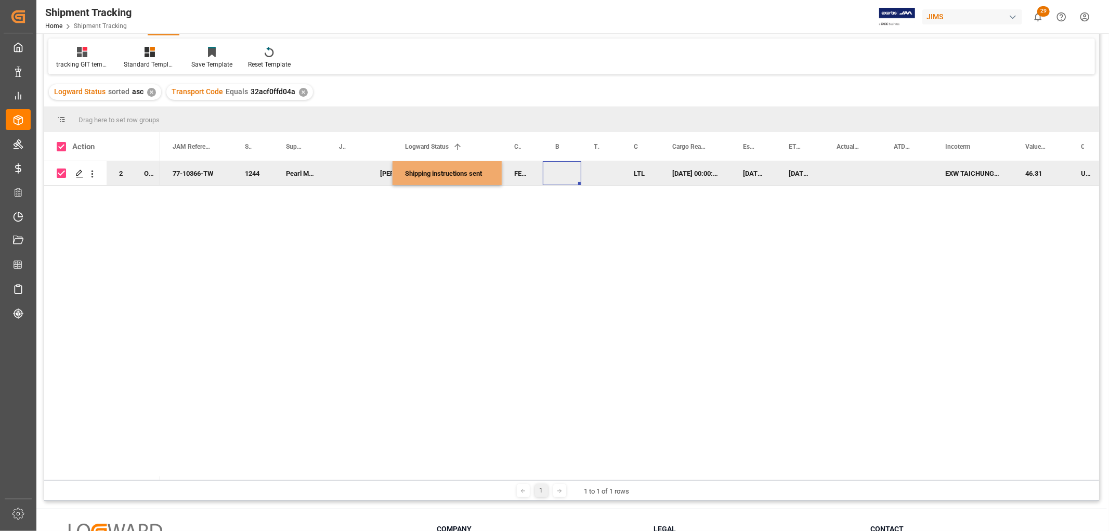
click at [565, 177] on div "Press SPACE to deselect this row." at bounding box center [562, 173] width 38 height 24
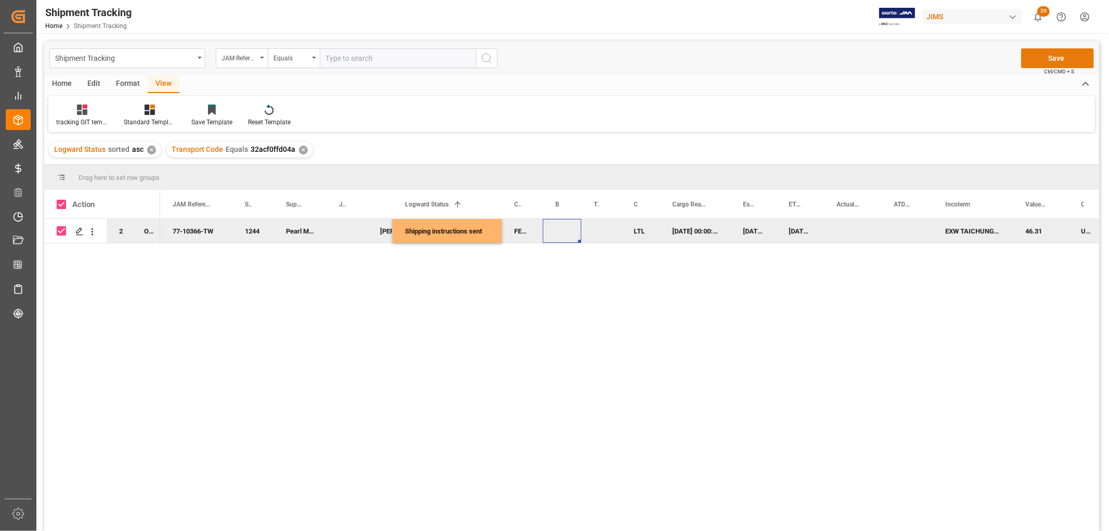
click at [1068, 60] on button "Save" at bounding box center [1057, 58] width 73 height 20
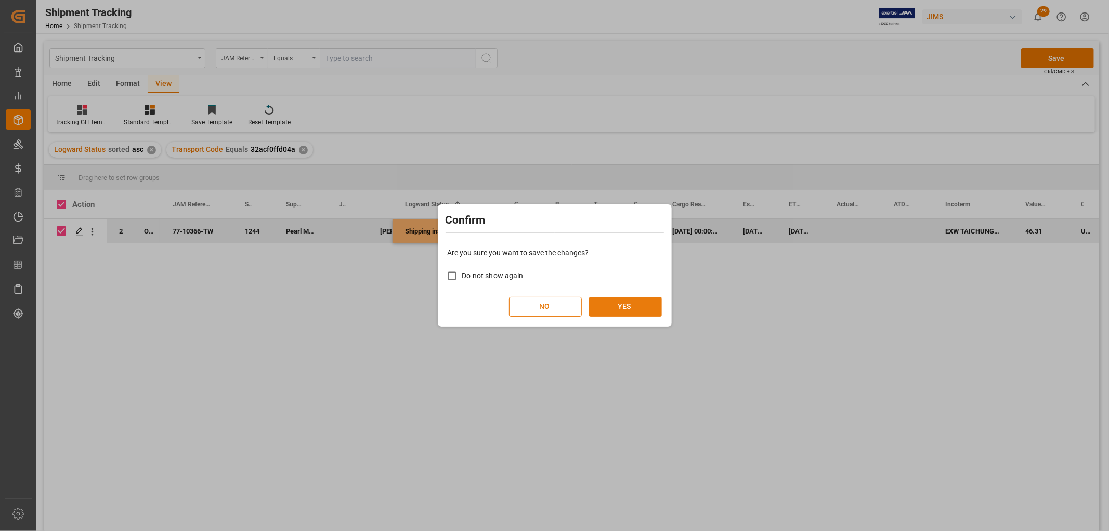
click at [624, 304] on button "YES" at bounding box center [625, 307] width 73 height 20
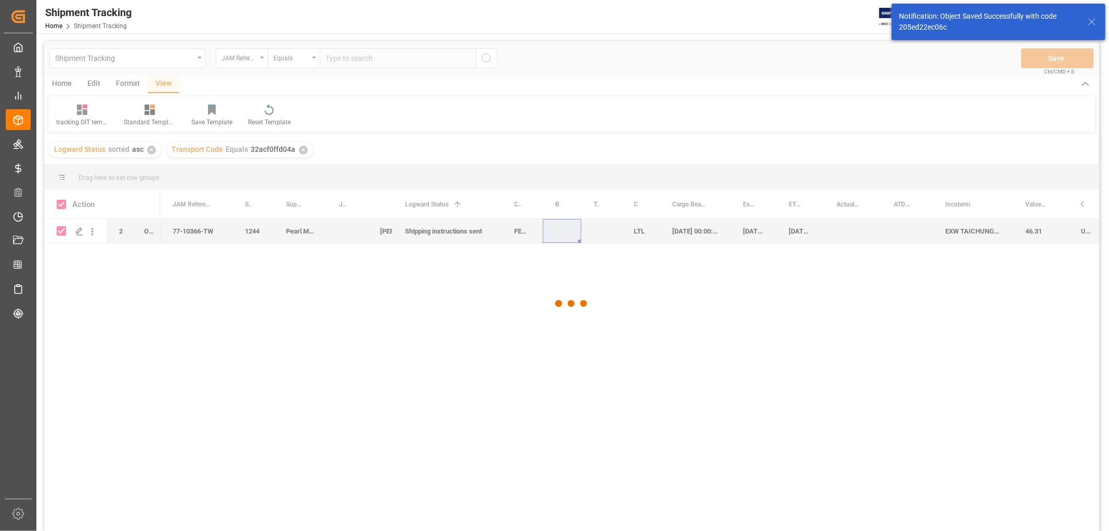
checkbox input "false"
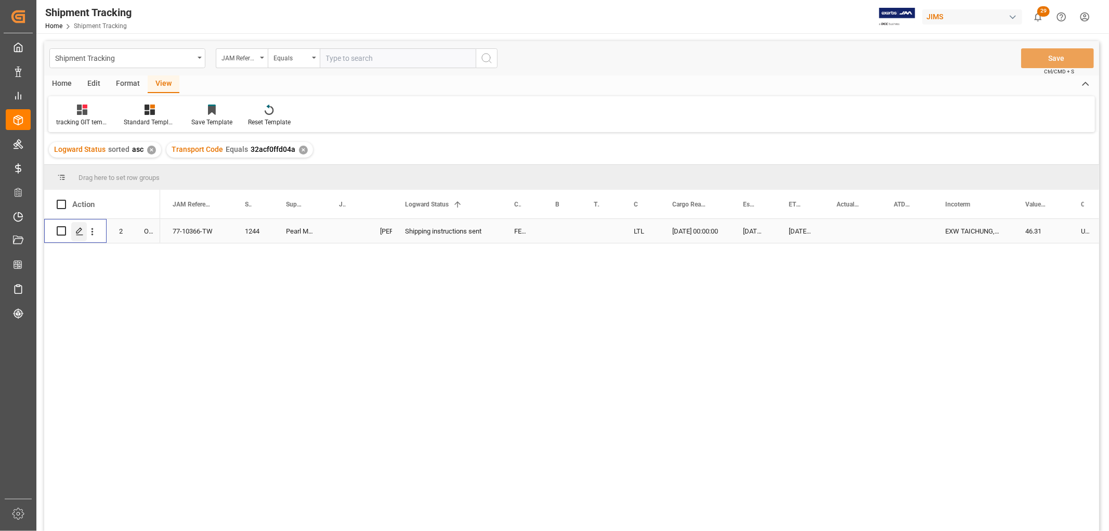
click at [82, 231] on icon "Press SPACE to select this row." at bounding box center [79, 231] width 8 height 8
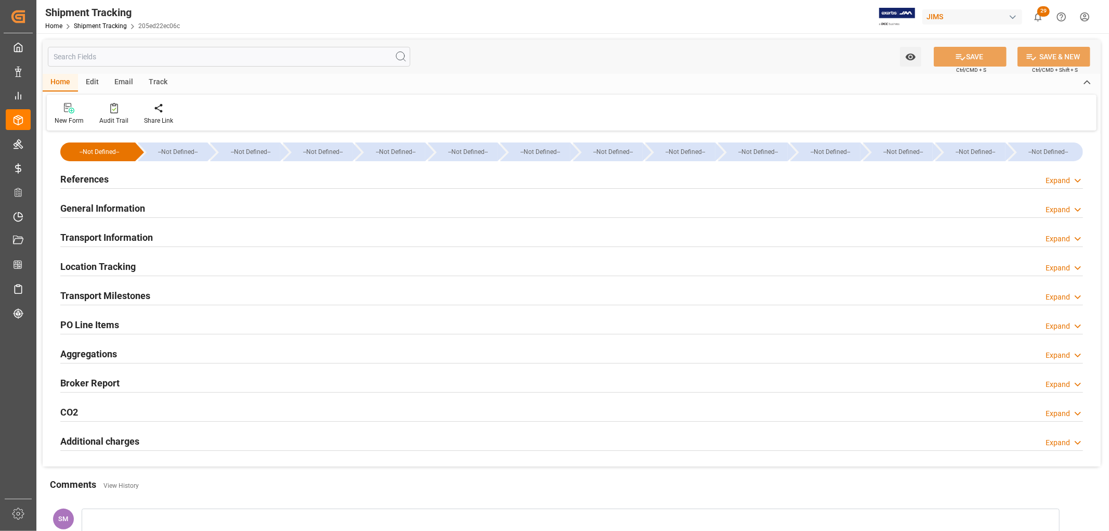
type input "07-31-2025"
click at [93, 184] on h2 "References" at bounding box center [84, 179] width 48 height 14
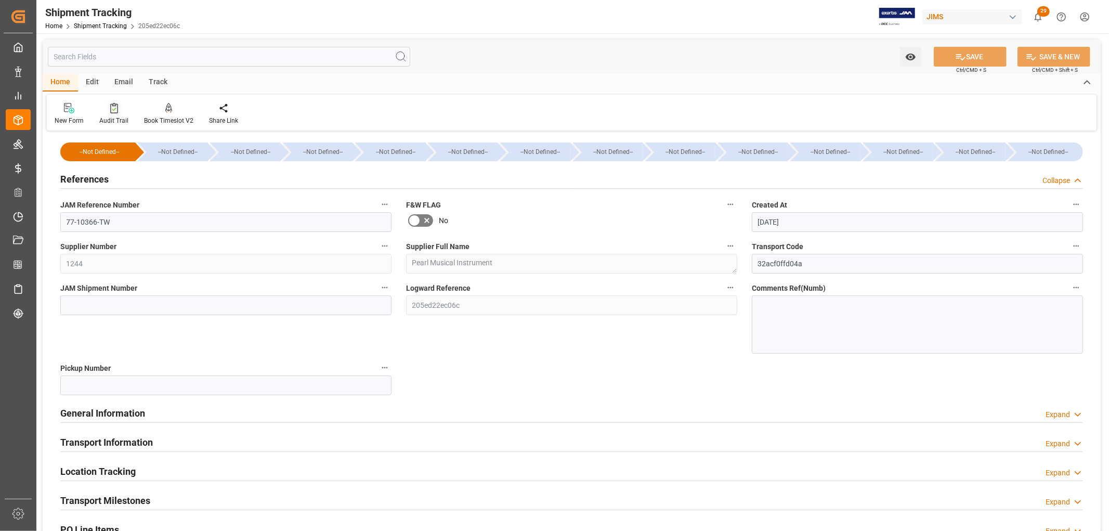
click at [127, 115] on div "Audit Trail" at bounding box center [113, 113] width 45 height 23
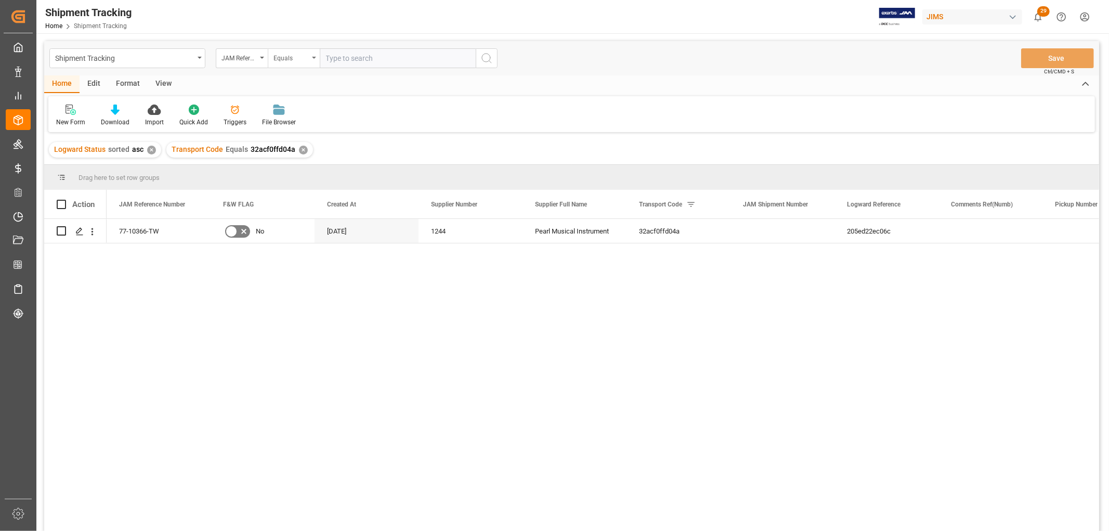
click at [317, 56] on div "Equals" at bounding box center [294, 58] width 52 height 20
click at [252, 357] on div "77-10366-TW No 07-31-2025 1244 Pearl Musical Instrument 32acf0ffd04a 205ed22ec0…" at bounding box center [603, 378] width 992 height 319
click at [164, 82] on div "View" at bounding box center [164, 84] width 32 height 18
click at [65, 120] on div "Default" at bounding box center [66, 121] width 20 height 9
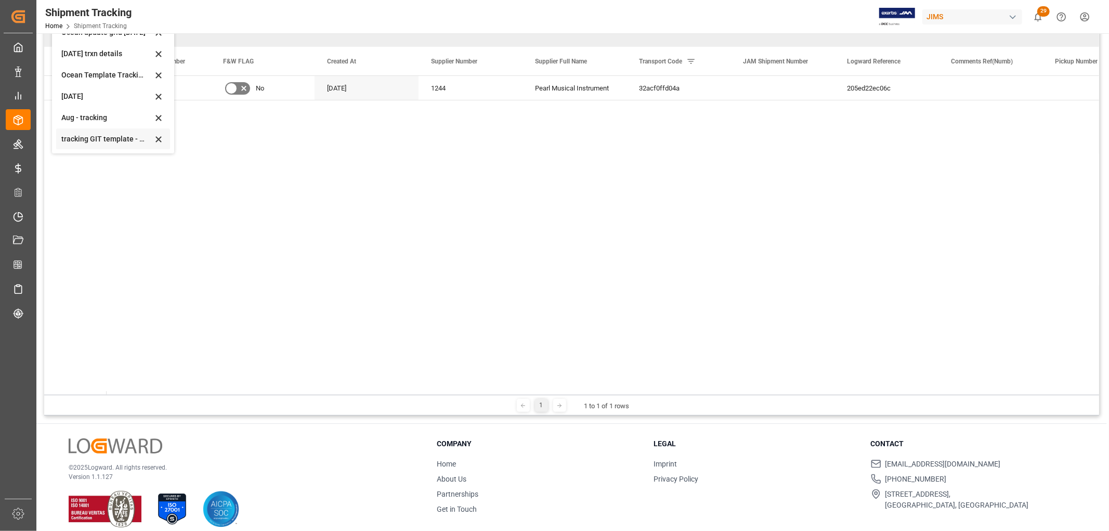
scroll to position [153, 0]
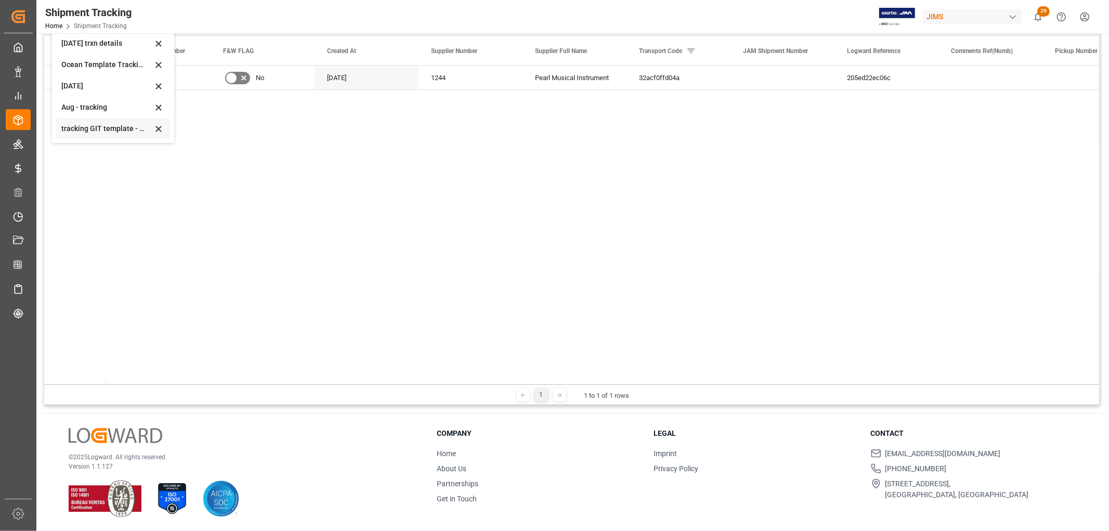
click at [68, 126] on div "tracking GIT template - Rev" at bounding box center [106, 128] width 91 height 11
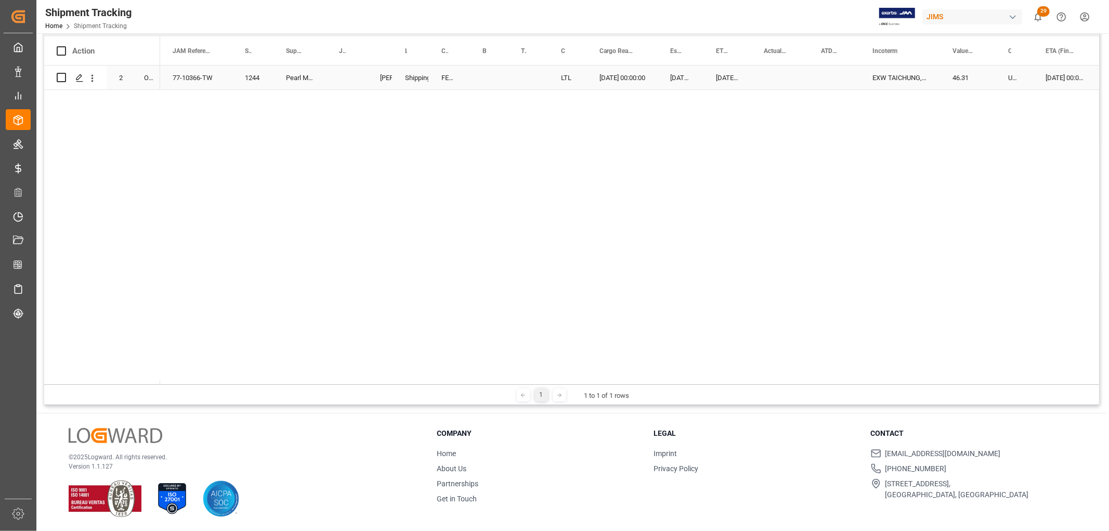
click at [486, 82] on div "Press SPACE to select this row." at bounding box center [489, 77] width 38 height 24
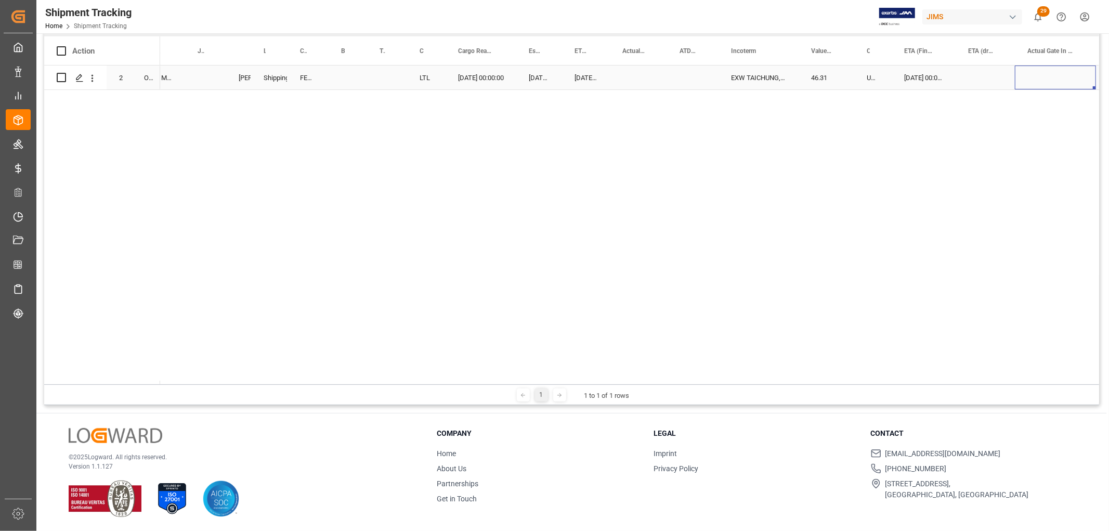
scroll to position [0, 219]
click at [834, 78] on div "09-08-2025 00:00:00" at bounding box center [846, 77] width 64 height 24
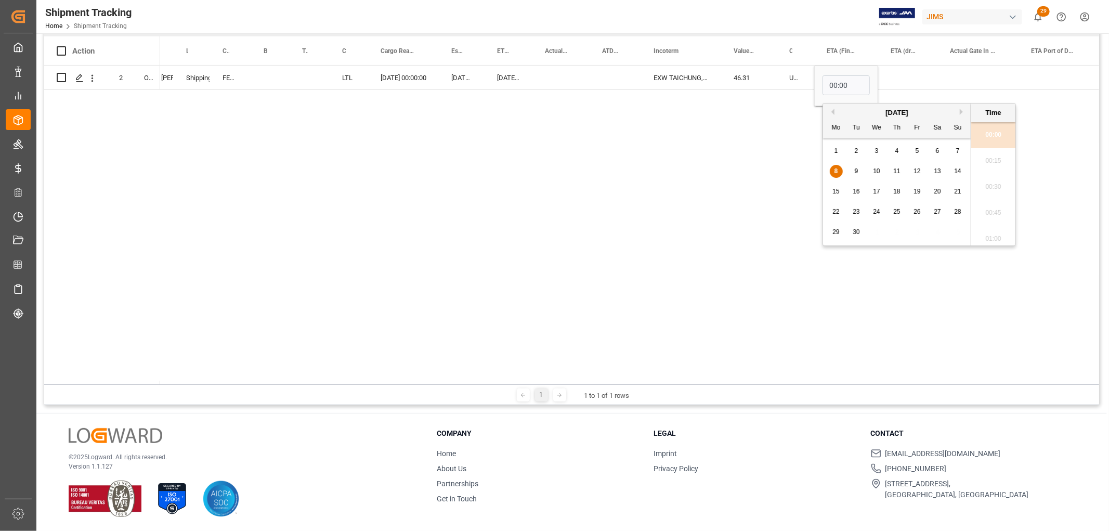
scroll to position [0, 0]
click at [874, 211] on span "24" at bounding box center [876, 211] width 7 height 7
type input "09-24-2025 00:00"
click at [771, 79] on div "46.31" at bounding box center [749, 77] width 56 height 24
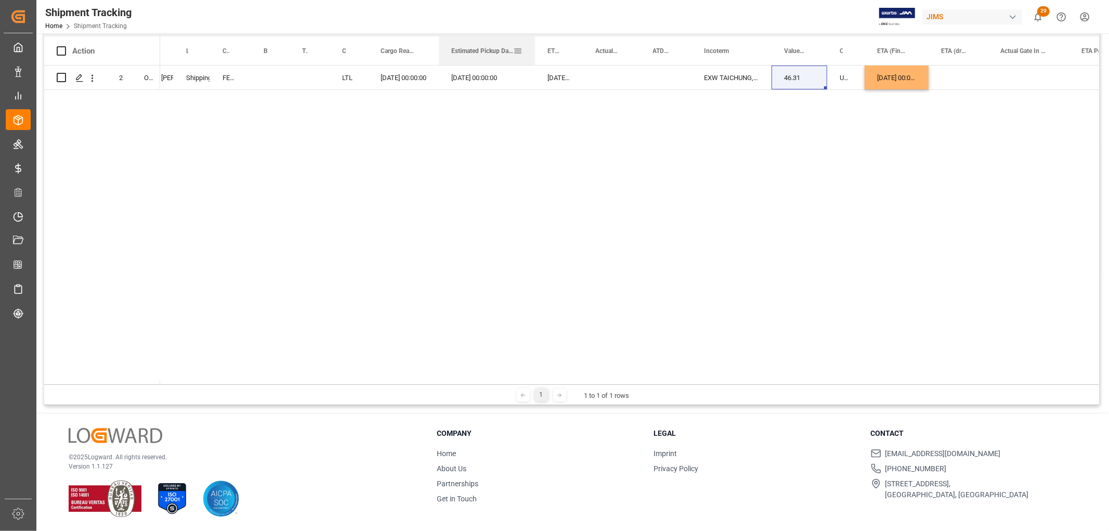
drag, startPoint x: 482, startPoint y: 51, endPoint x: 532, endPoint y: 60, distance: 51.2
click at [533, 60] on div at bounding box center [535, 50] width 4 height 29
click at [491, 78] on div "09-09-2025 00:00:00" at bounding box center [487, 77] width 96 height 24
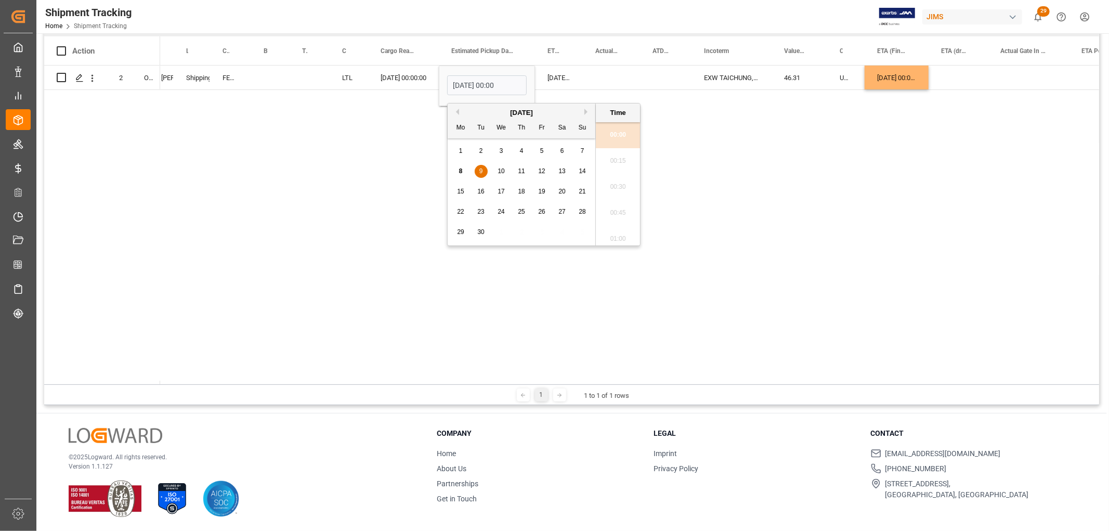
click at [482, 190] on span "16" at bounding box center [480, 191] width 7 height 7
type input "09-16-2025 00:00"
click at [611, 68] on div "Press SPACE to select this row." at bounding box center [611, 77] width 57 height 24
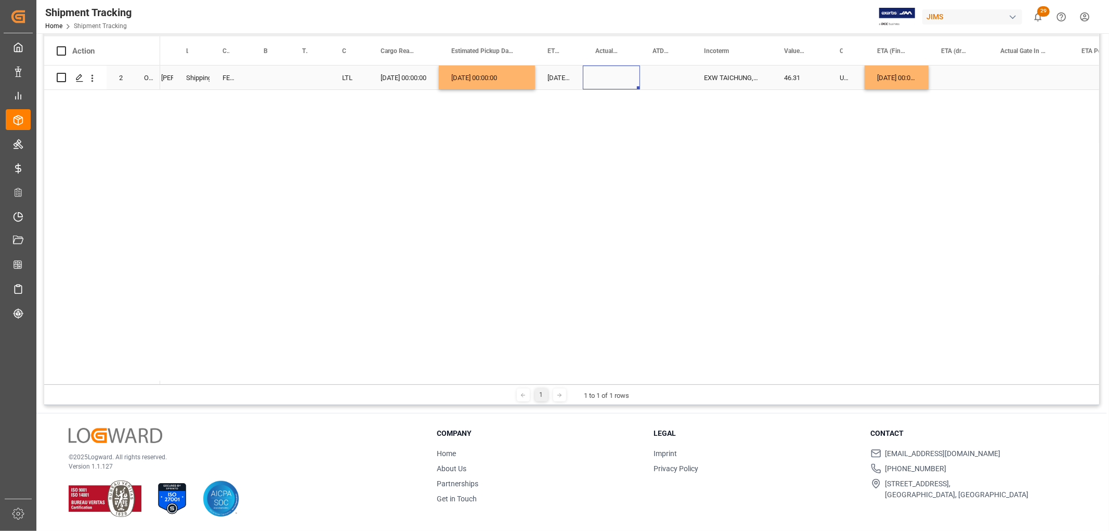
click at [494, 81] on div "09-16-2025 00:00:00" at bounding box center [487, 77] width 96 height 24
drag, startPoint x: 533, startPoint y: 87, endPoint x: 561, endPoint y: 85, distance: 28.1
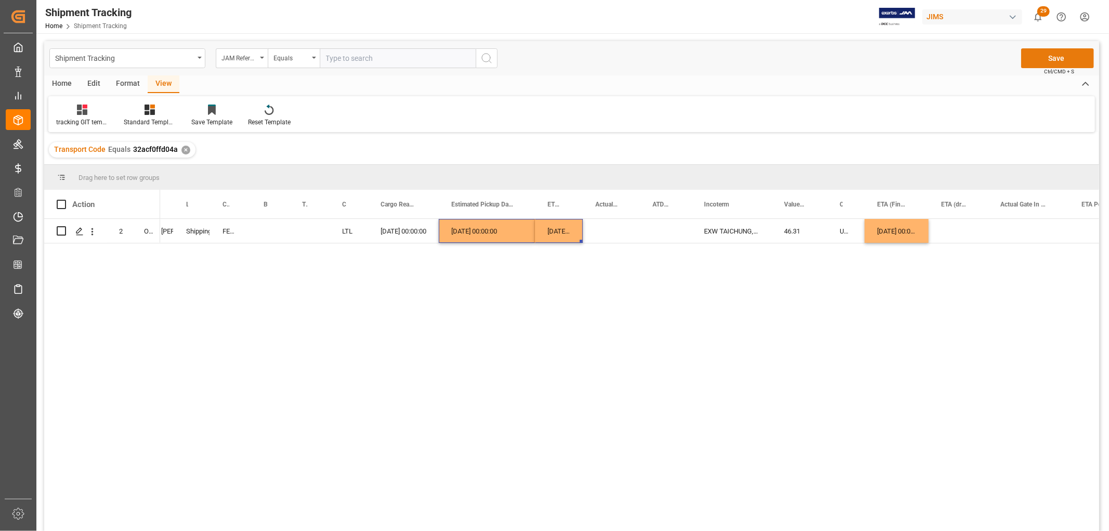
click at [1032, 54] on button "Save" at bounding box center [1057, 58] width 73 height 20
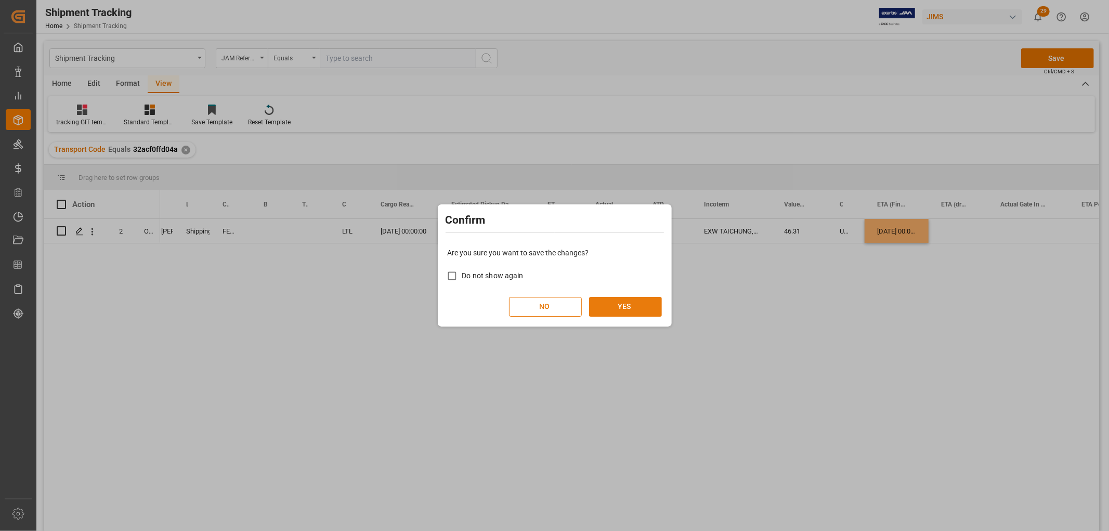
click at [638, 305] on button "YES" at bounding box center [625, 307] width 73 height 20
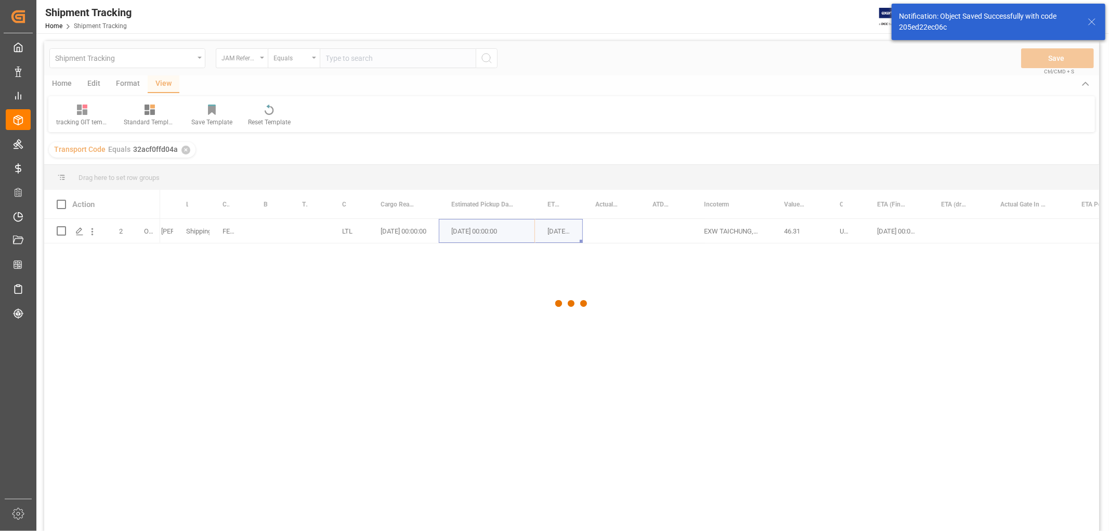
click at [665, 237] on div at bounding box center [571, 303] width 1055 height 524
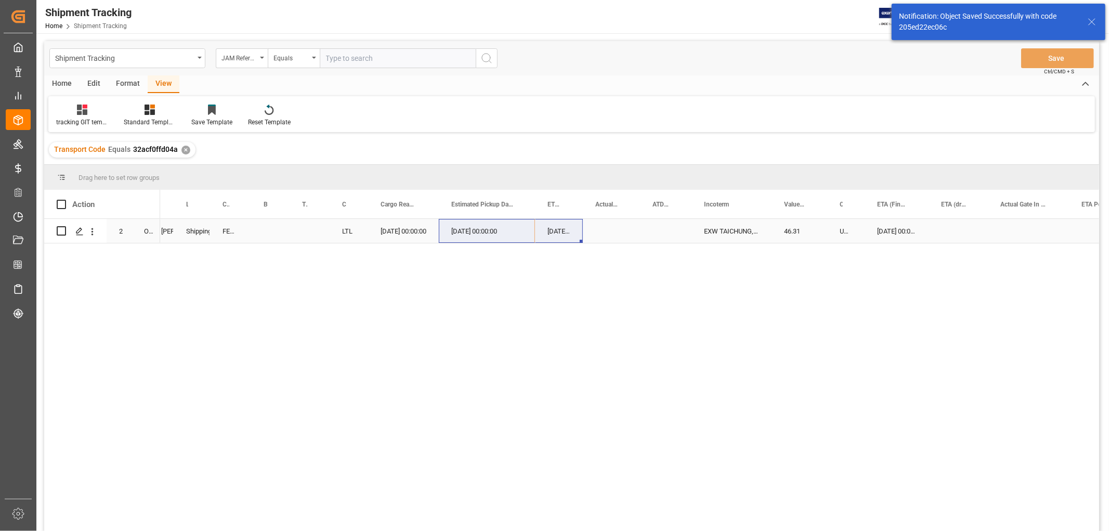
click at [656, 237] on div "Press SPACE to select this row." at bounding box center [665, 231] width 51 height 24
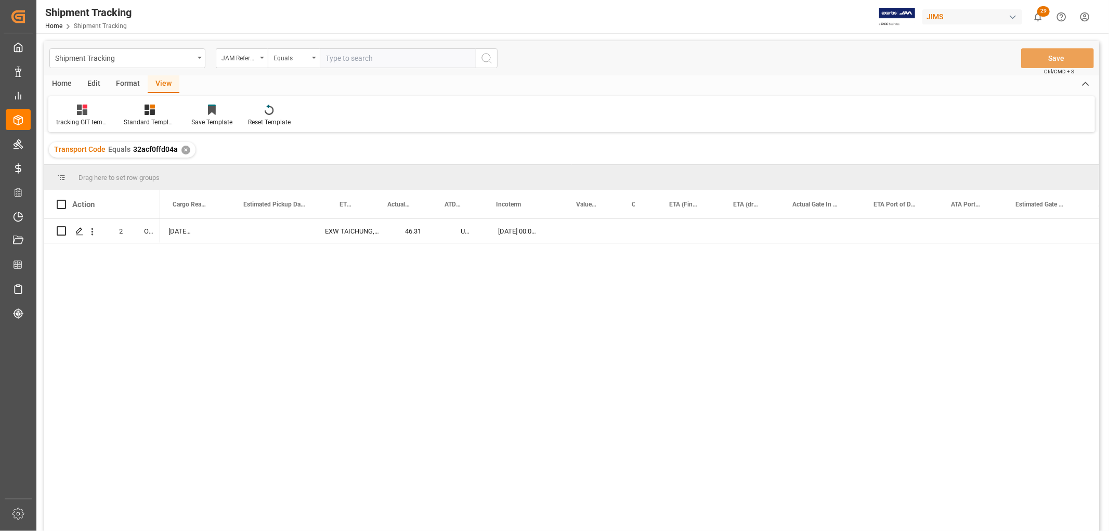
scroll to position [0, 232]
